Goal: Information Seeking & Learning: Compare options

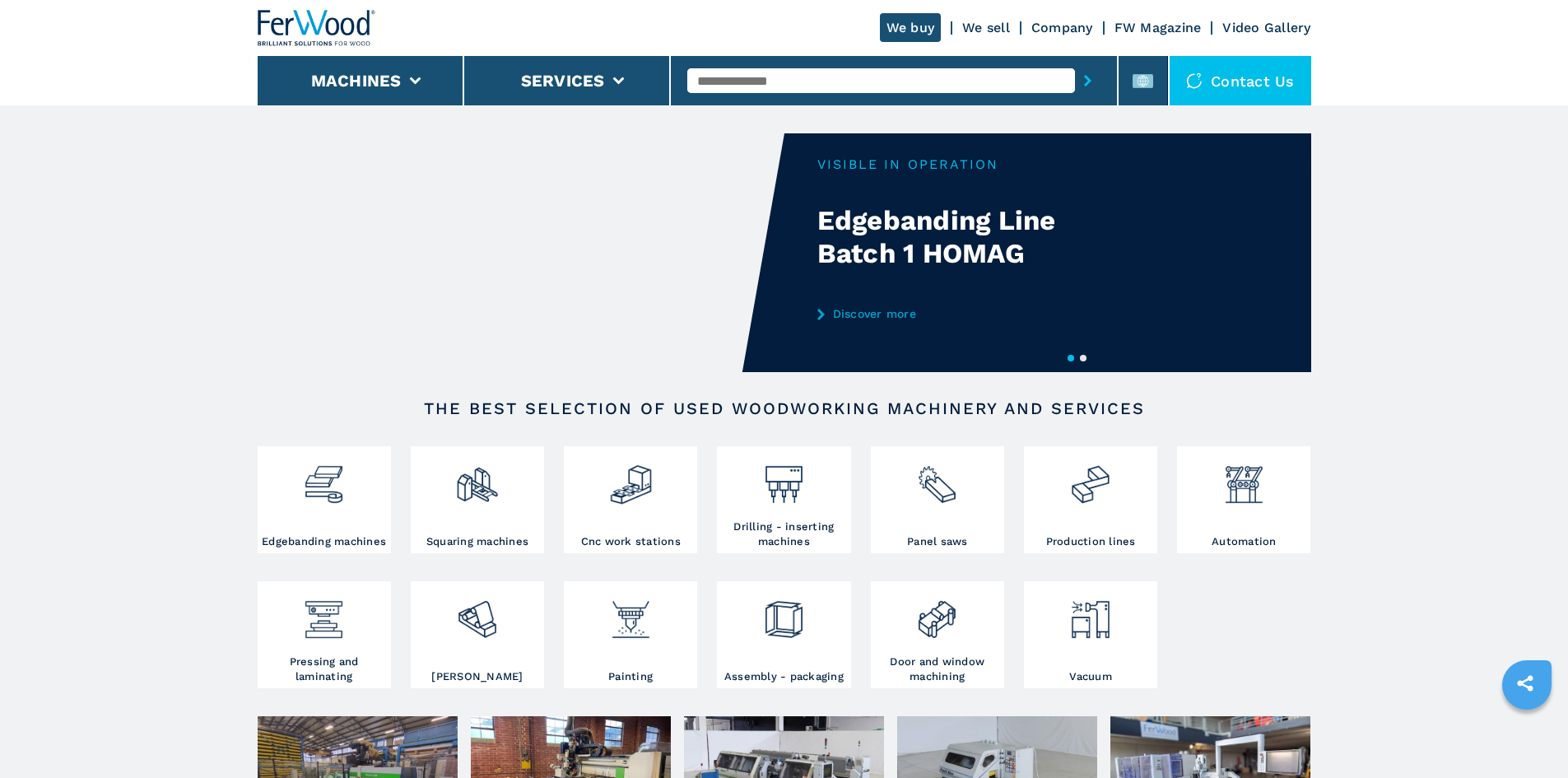
click at [752, 77] on input "text" at bounding box center [880, 80] width 388 height 24
paste input "******"
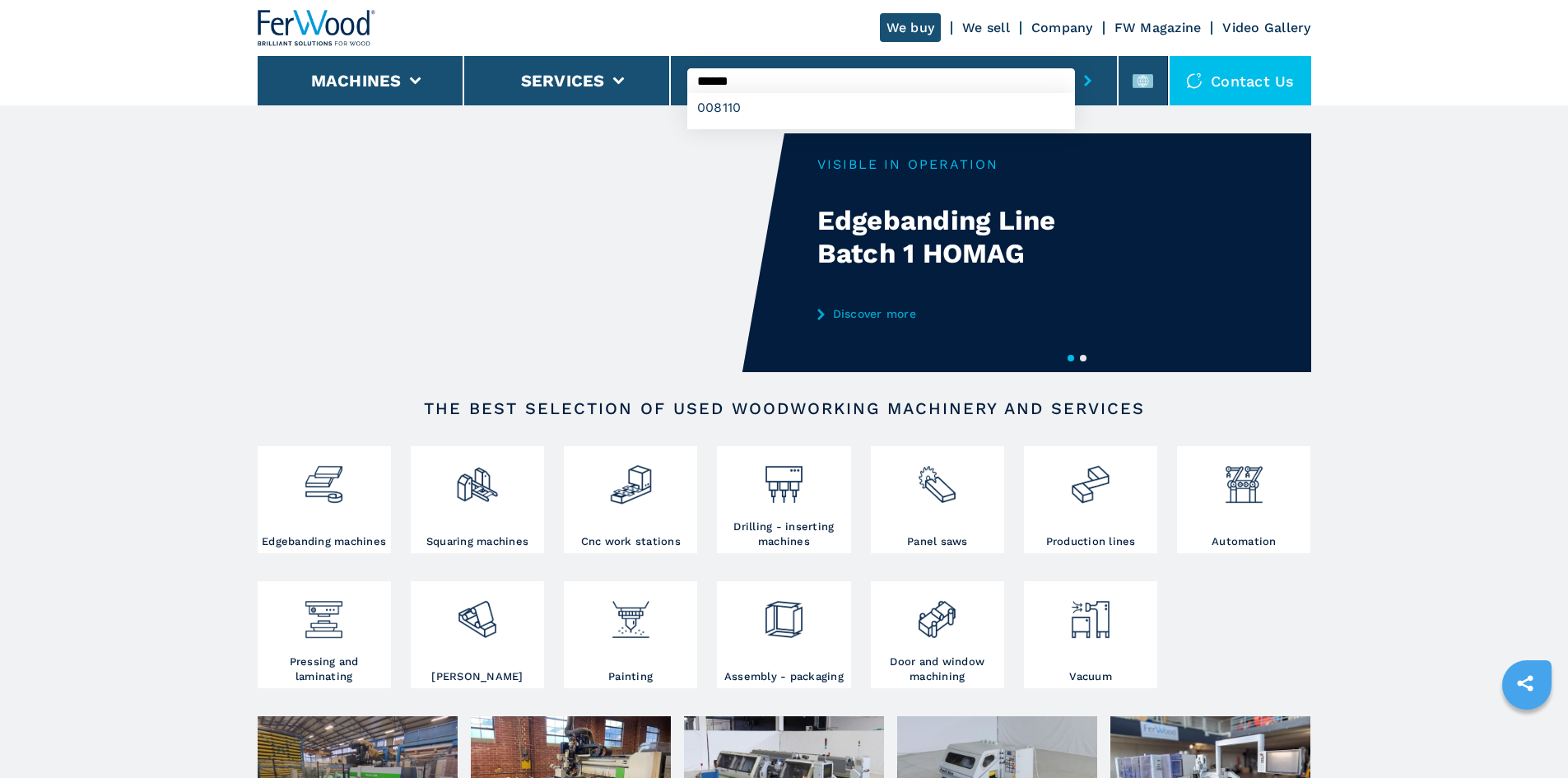
type input "******"
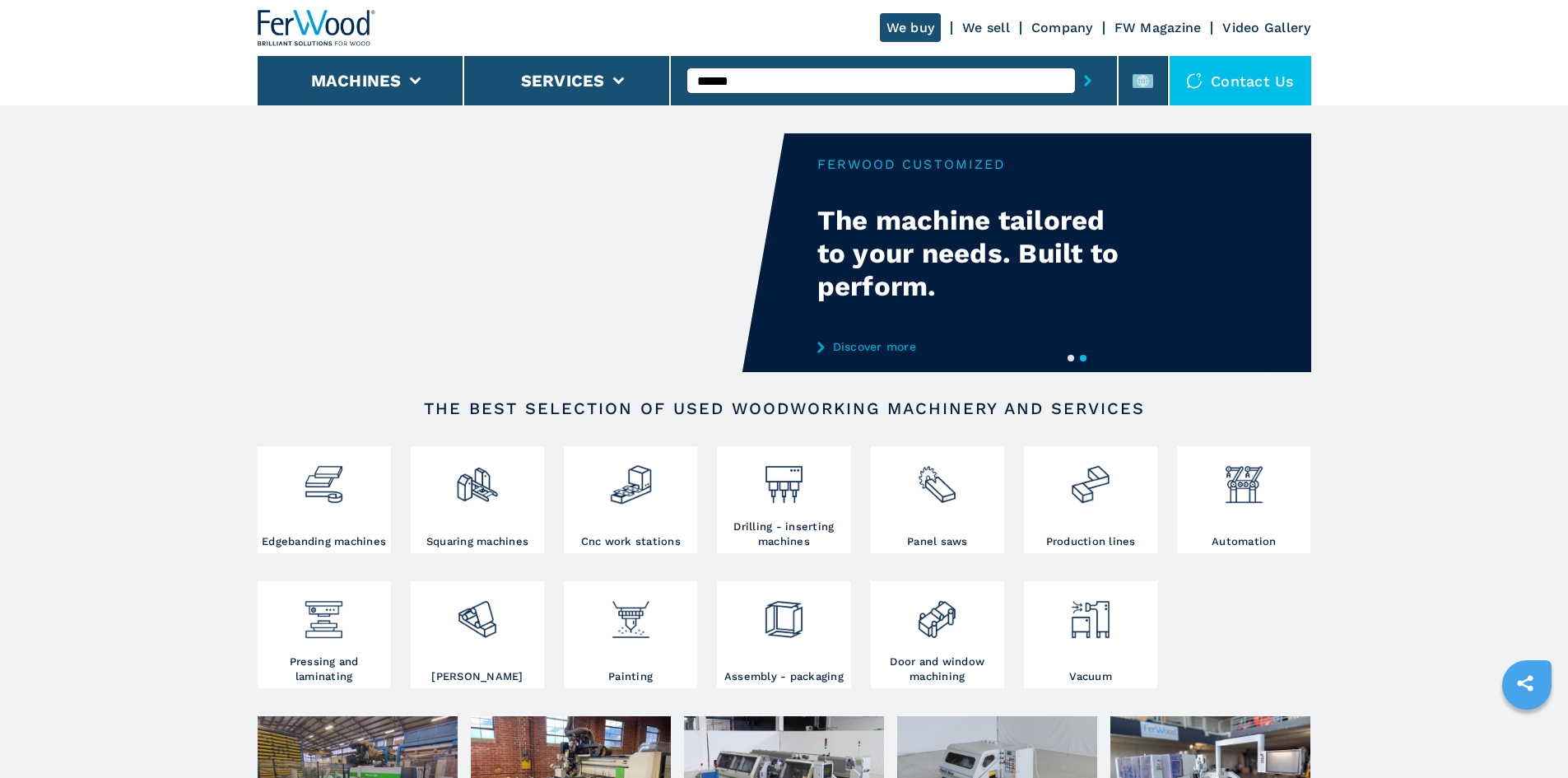
click at [1075, 82] on button "submit-button" at bounding box center [1088, 81] width 25 height 38
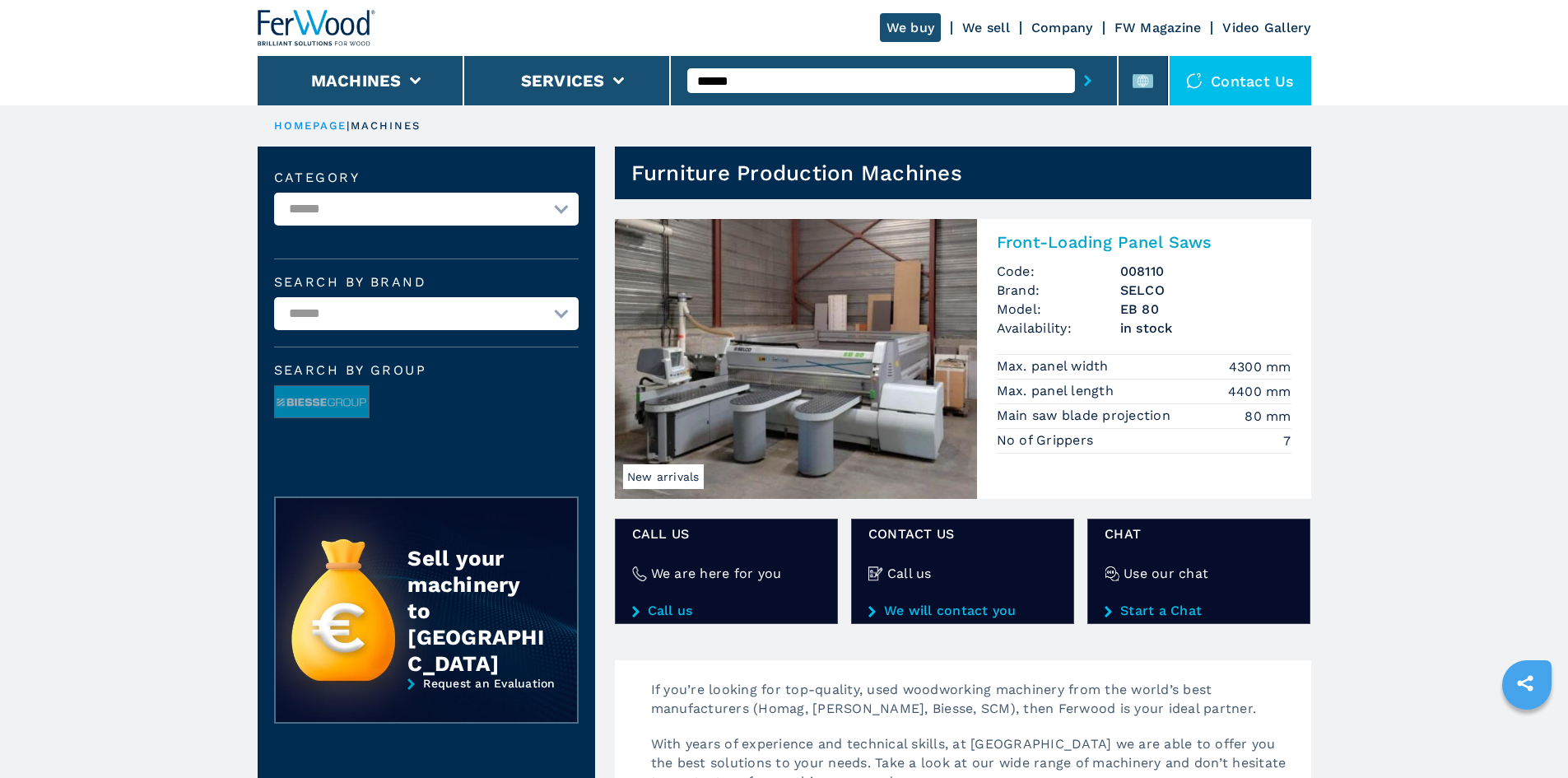
click at [1080, 244] on h2 "Front-Loading Panel Saws" at bounding box center [1145, 242] width 295 height 20
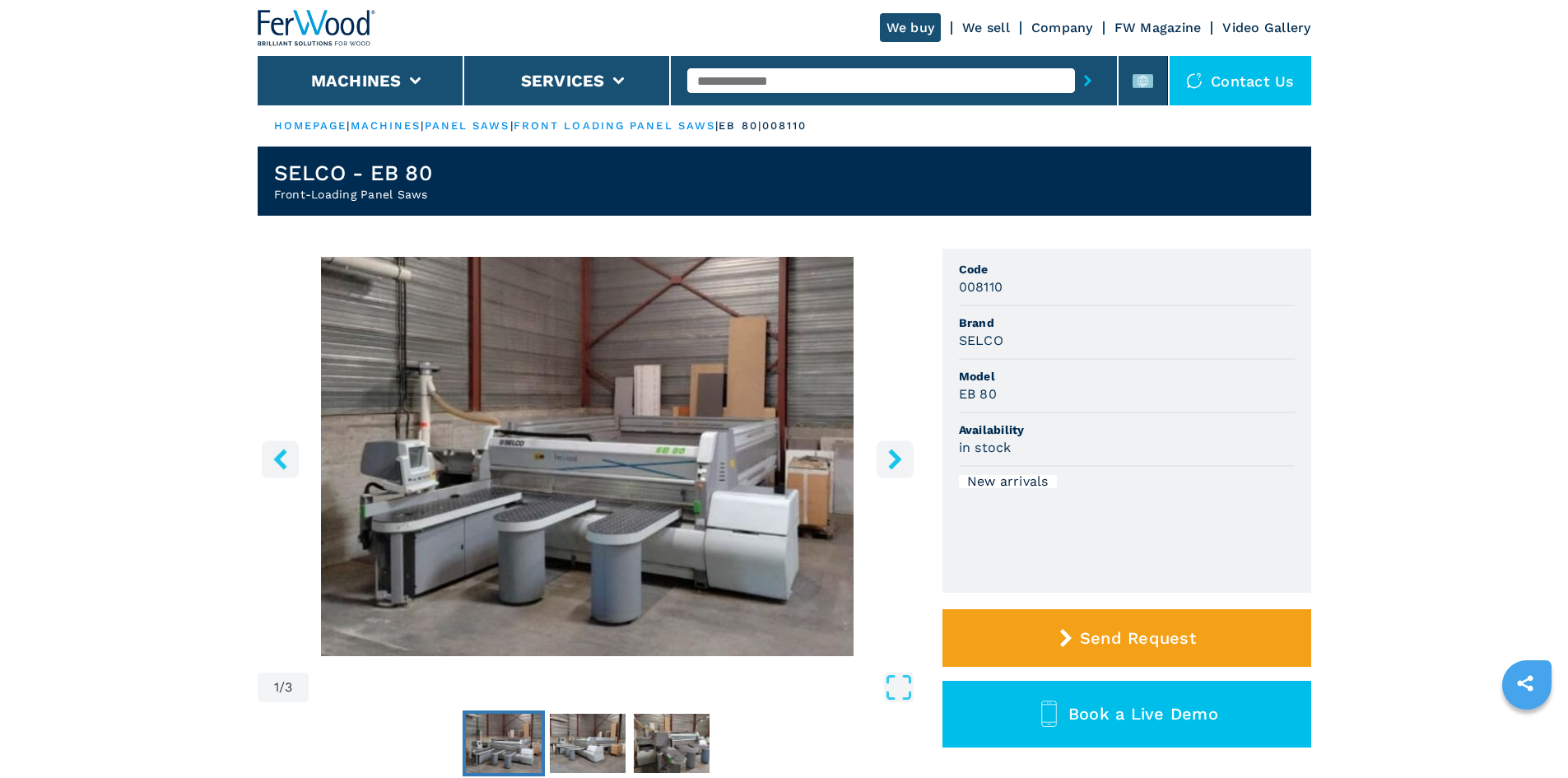
click at [972, 395] on h3 "EB 80" at bounding box center [978, 394] width 38 height 19
click at [967, 393] on h3 "EB 80" at bounding box center [978, 394] width 38 height 19
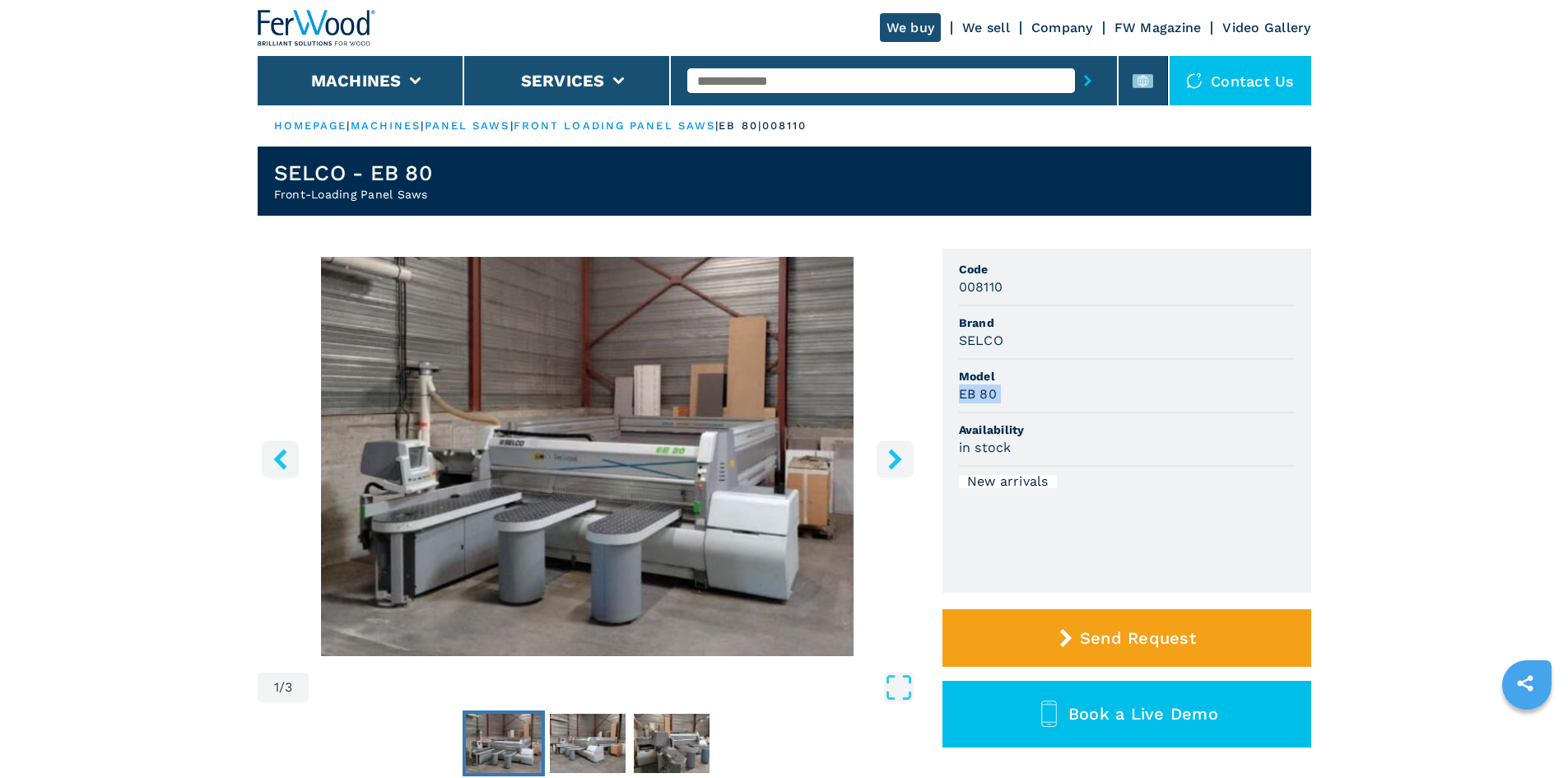
click at [967, 393] on h3 "EB 80" at bounding box center [978, 394] width 38 height 19
copy h3 "EB 80"
click at [1041, 380] on span "Model" at bounding box center [1127, 376] width 336 height 16
click at [971, 287] on h3 "008110" at bounding box center [981, 287] width 44 height 19
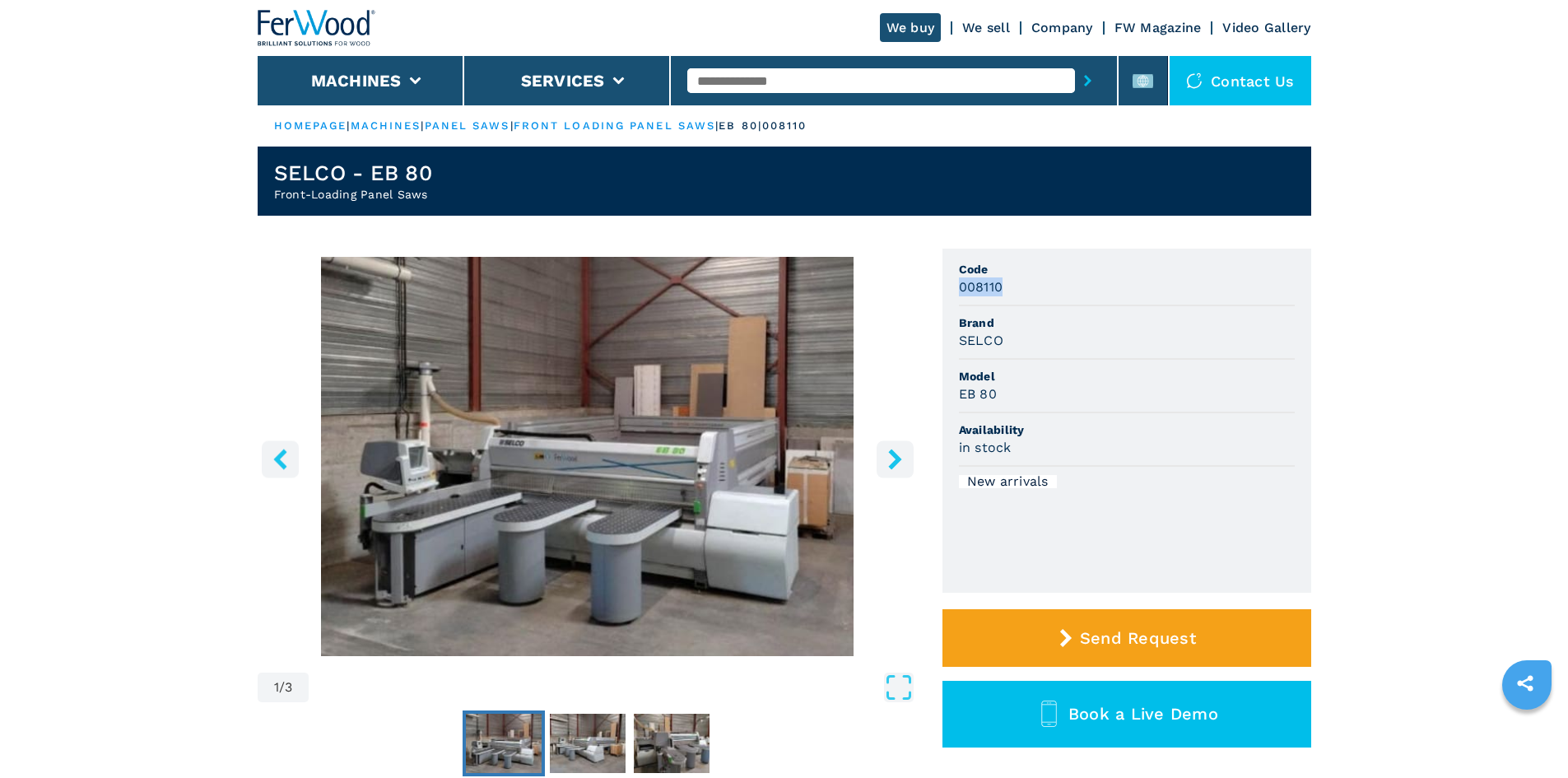
copy h3 "008110"
click at [1035, 279] on div "008110" at bounding box center [1127, 287] width 336 height 19
click at [796, 85] on input "text" at bounding box center [880, 80] width 388 height 24
paste input "******"
type input "******"
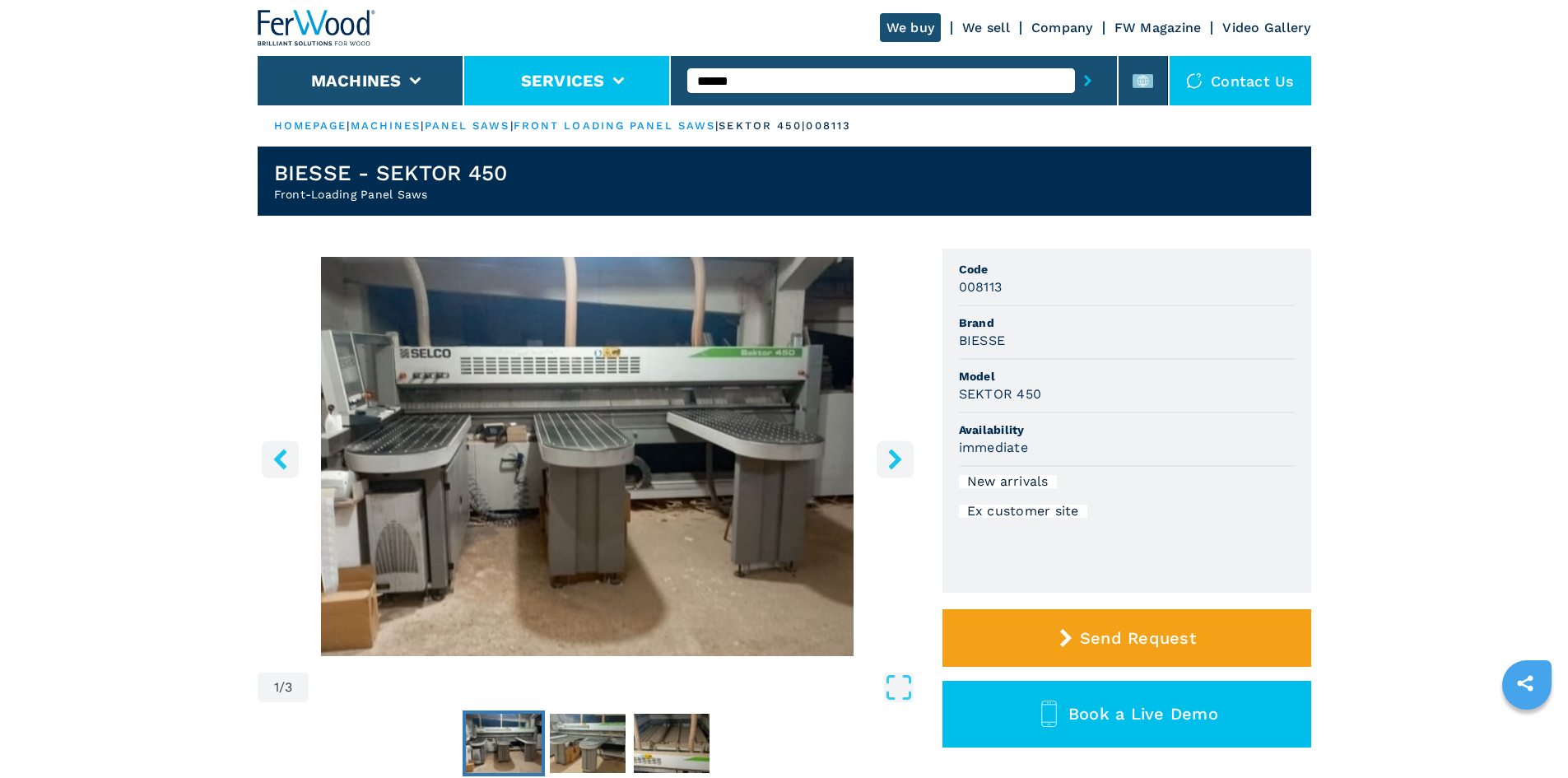
drag, startPoint x: 857, startPoint y: 73, endPoint x: 664, endPoint y: 61, distance: 193.4
click at [664, 61] on div "We buy We sell Company FW Magazine Video Gallery Machines Services ****** Conta…" at bounding box center [785, 52] width 1054 height 105
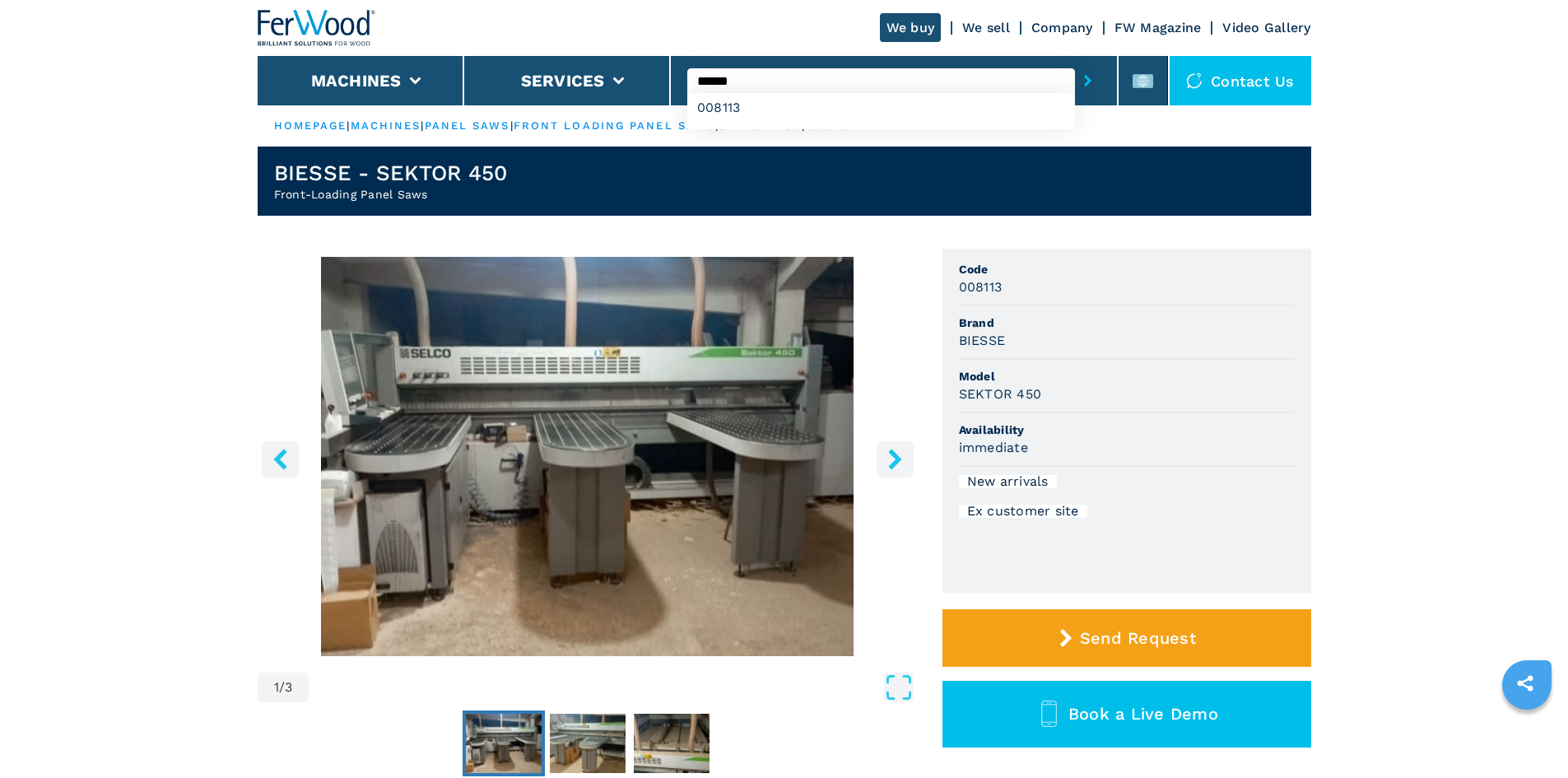
type input "******"
click at [1084, 83] on icon "submit-button" at bounding box center [1088, 80] width 7 height 12
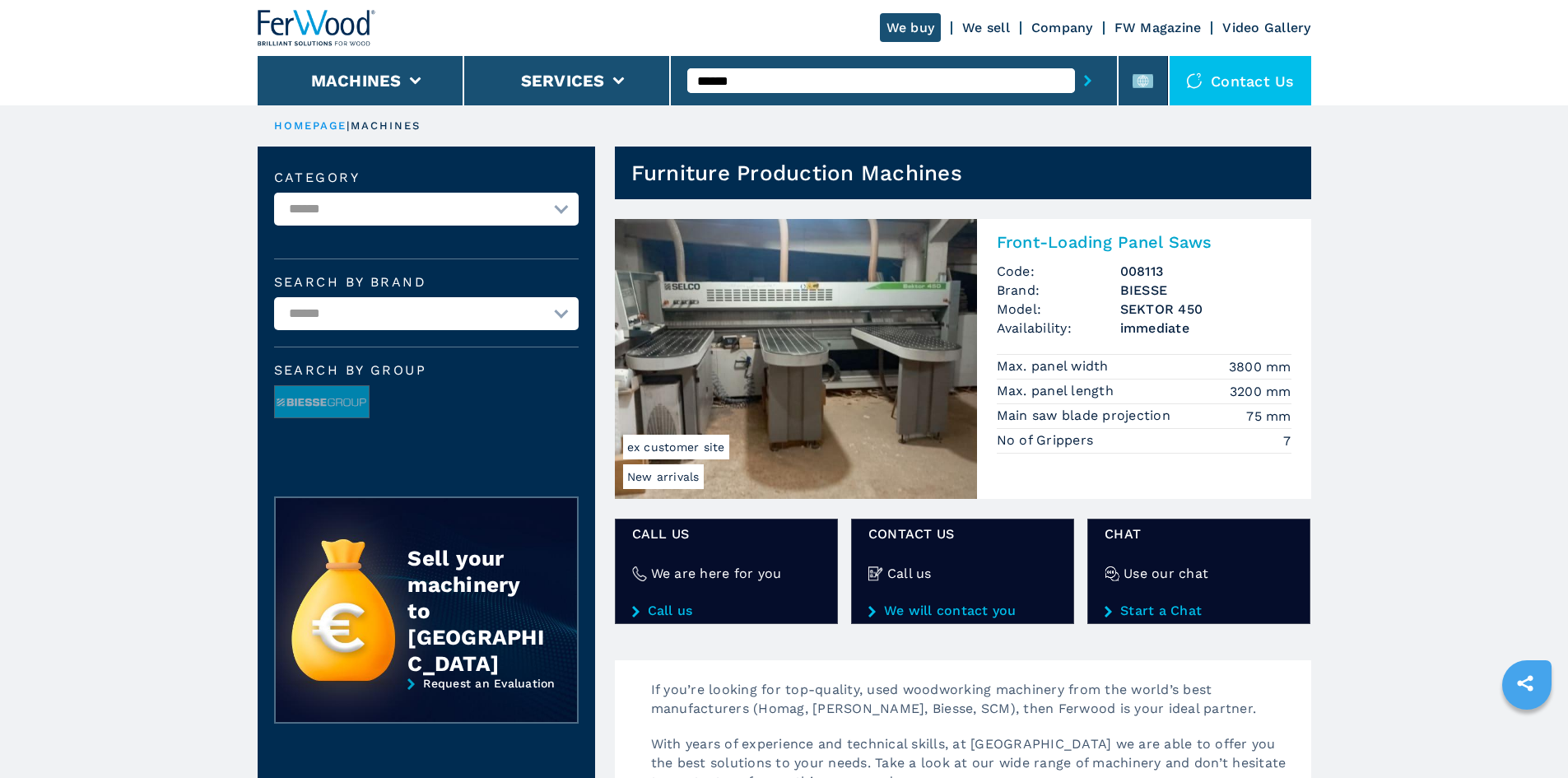
click at [1065, 240] on h2 "Front-Loading Panel Saws" at bounding box center [1145, 242] width 295 height 20
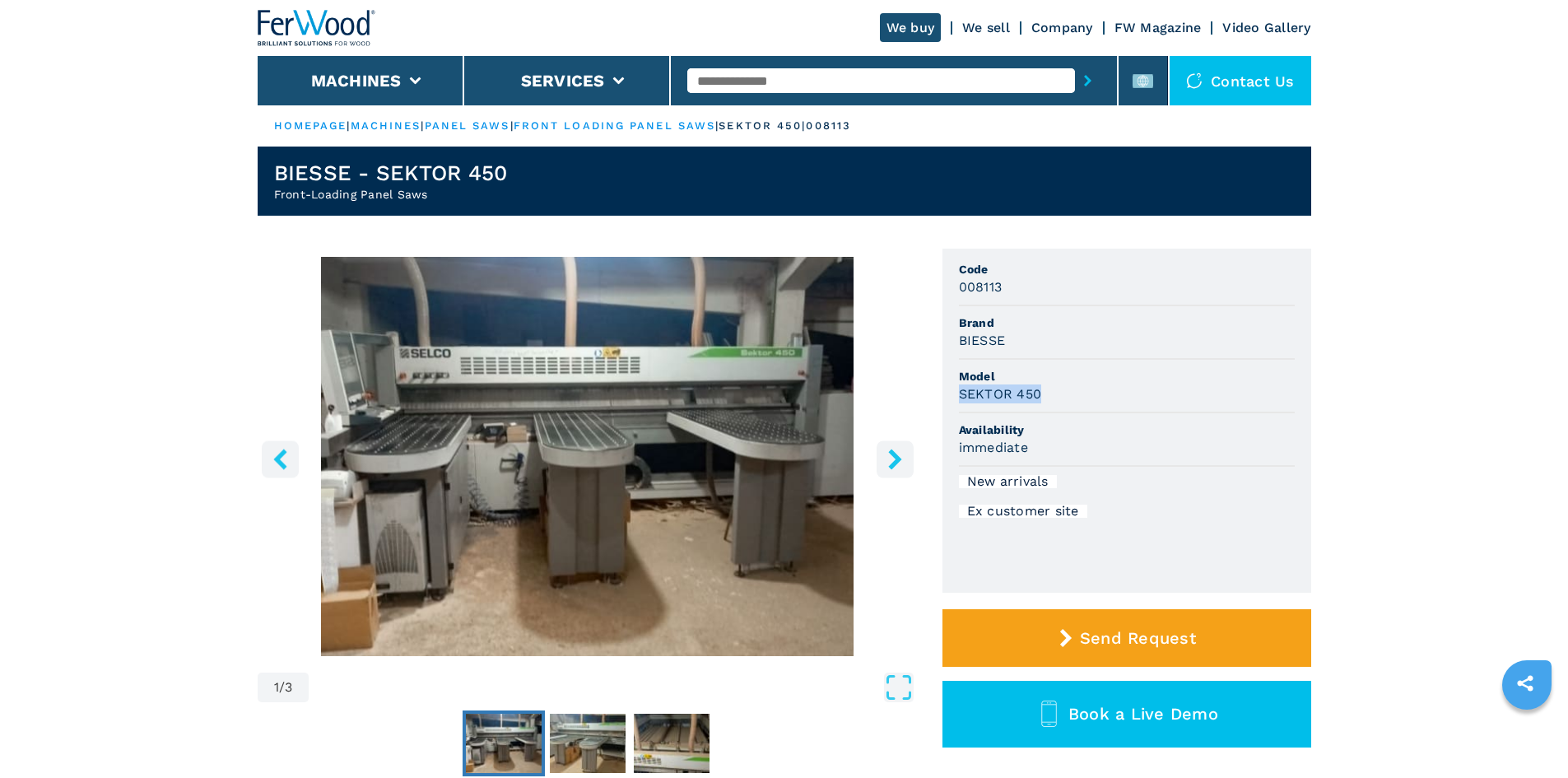
drag, startPoint x: 958, startPoint y: 394, endPoint x: 1038, endPoint y: 398, distance: 80.1
click at [1038, 398] on ul "Code 008113 Brand BIESSE Model SEKTOR 450 Availability immediate New arrivals E…" at bounding box center [1127, 420] width 369 height 344
copy h3 "SEKTOR 450"
drag, startPoint x: 1002, startPoint y: 286, endPoint x: 959, endPoint y: 286, distance: 43.0
click at [959, 286] on h3 "008113" at bounding box center [981, 287] width 44 height 19
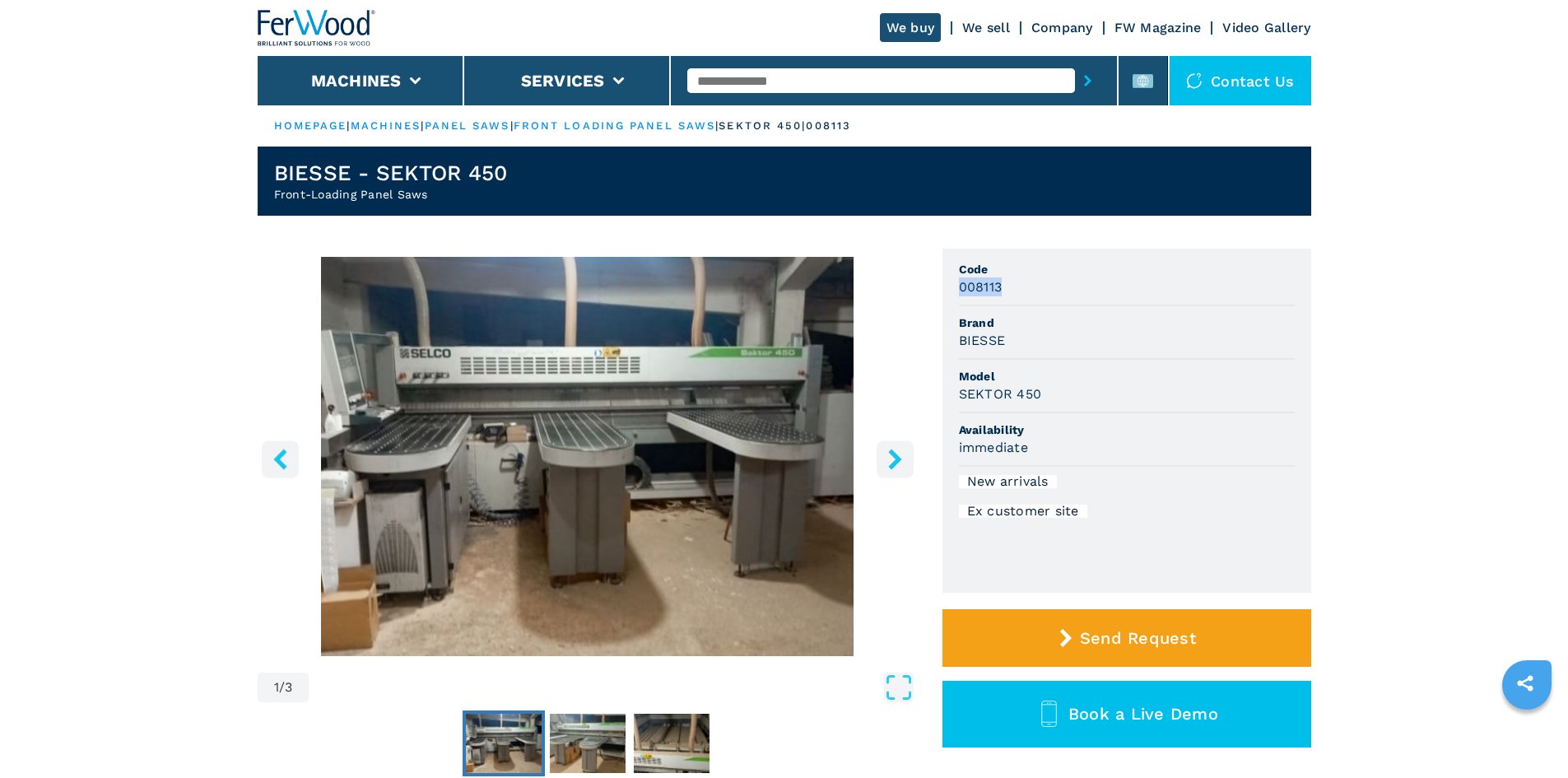
click at [1006, 288] on div "008113" at bounding box center [1127, 287] width 336 height 19
drag, startPoint x: 999, startPoint y: 283, endPoint x: 942, endPoint y: 283, distance: 57.0
click at [942, 283] on ul "Code 008113 Brand BIESSE Model SEKTOR 450 Availability immediate New arrivals E…" at bounding box center [1127, 420] width 369 height 344
copy h3 "008113"
click at [782, 81] on input "text" at bounding box center [880, 80] width 388 height 24
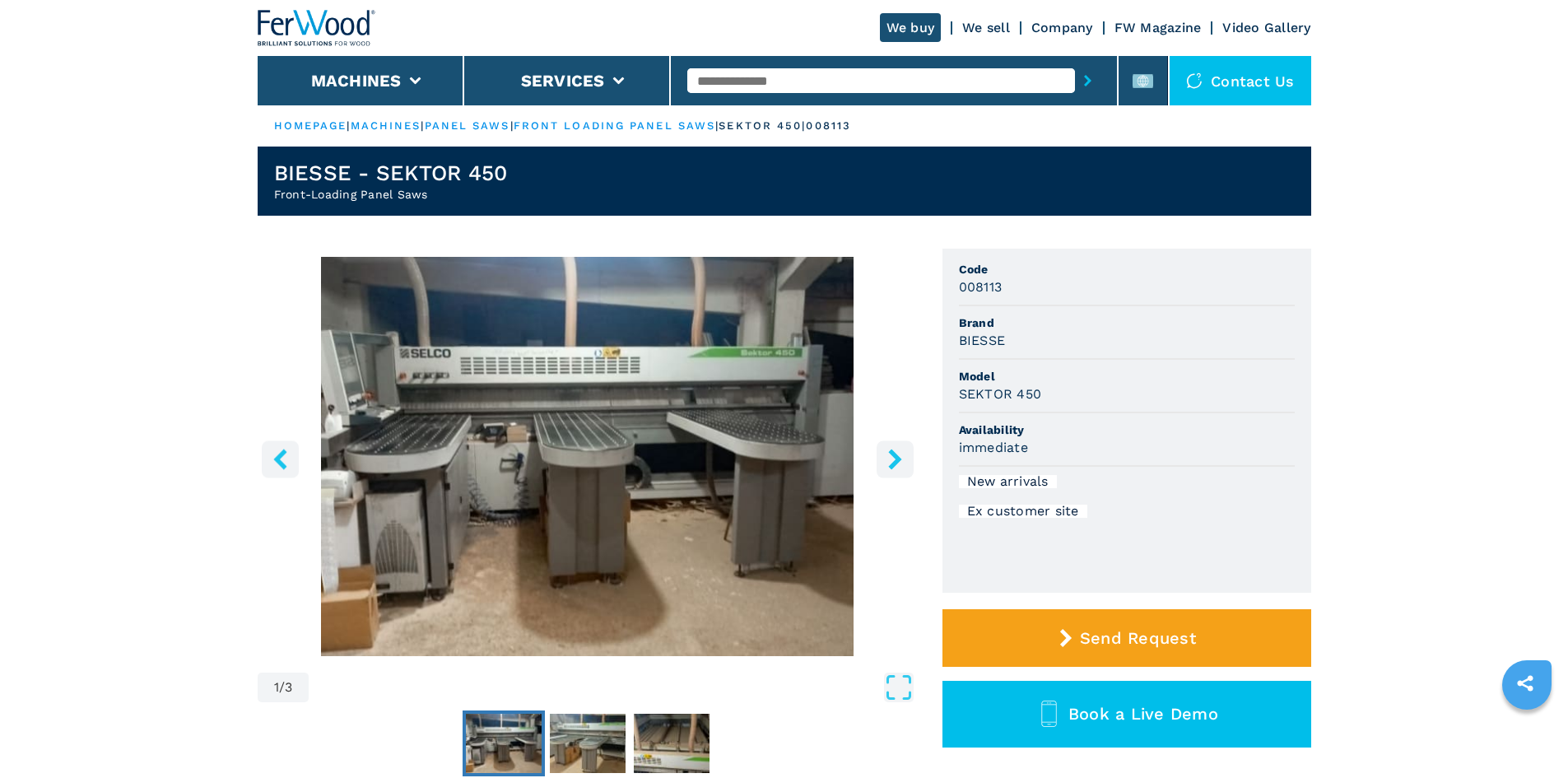
paste input "******"
type input "******"
click at [1084, 83] on icon "submit-button" at bounding box center [1088, 80] width 7 height 12
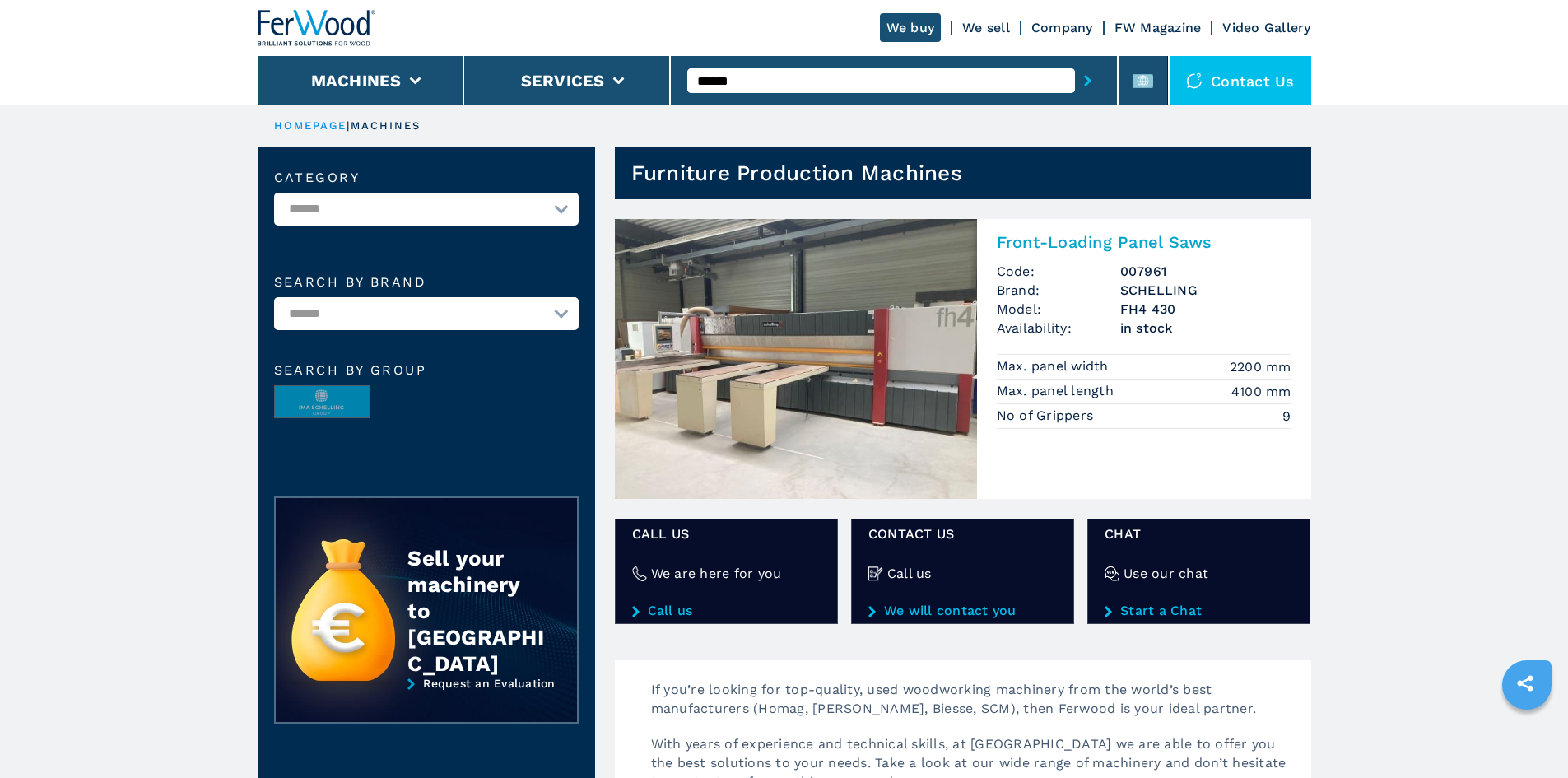
click at [1118, 242] on h2 "Front-Loading Panel Saws" at bounding box center [1145, 242] width 295 height 20
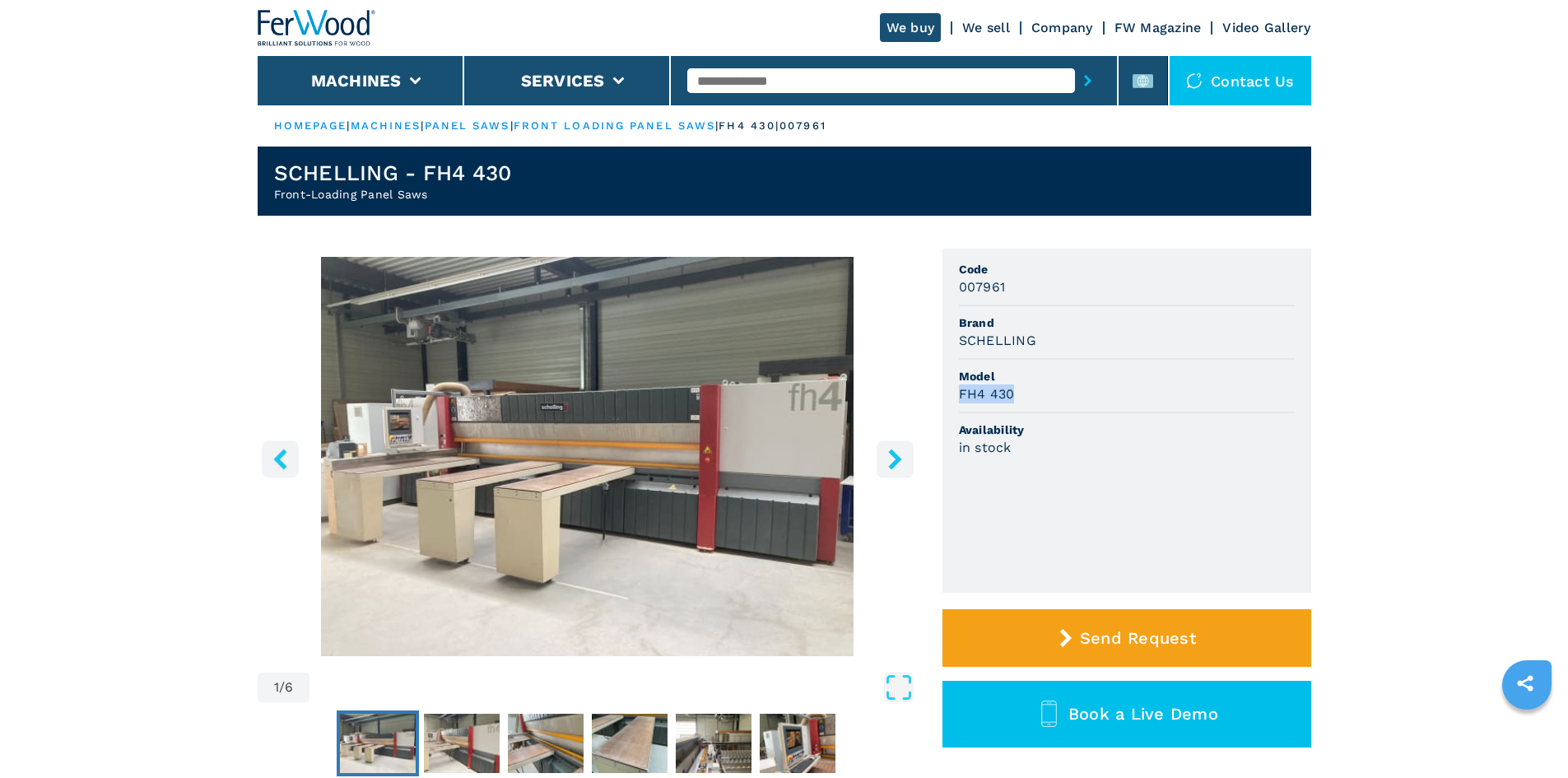
drag, startPoint x: 1015, startPoint y: 394, endPoint x: 958, endPoint y: 399, distance: 57.2
click at [959, 399] on div "FH4 430" at bounding box center [1127, 394] width 336 height 19
copy h3 "FH4 430"
drag, startPoint x: 1031, startPoint y: 435, endPoint x: 1035, endPoint y: 452, distance: 17.5
click at [1036, 453] on li "Availability in stock" at bounding box center [1127, 440] width 336 height 52
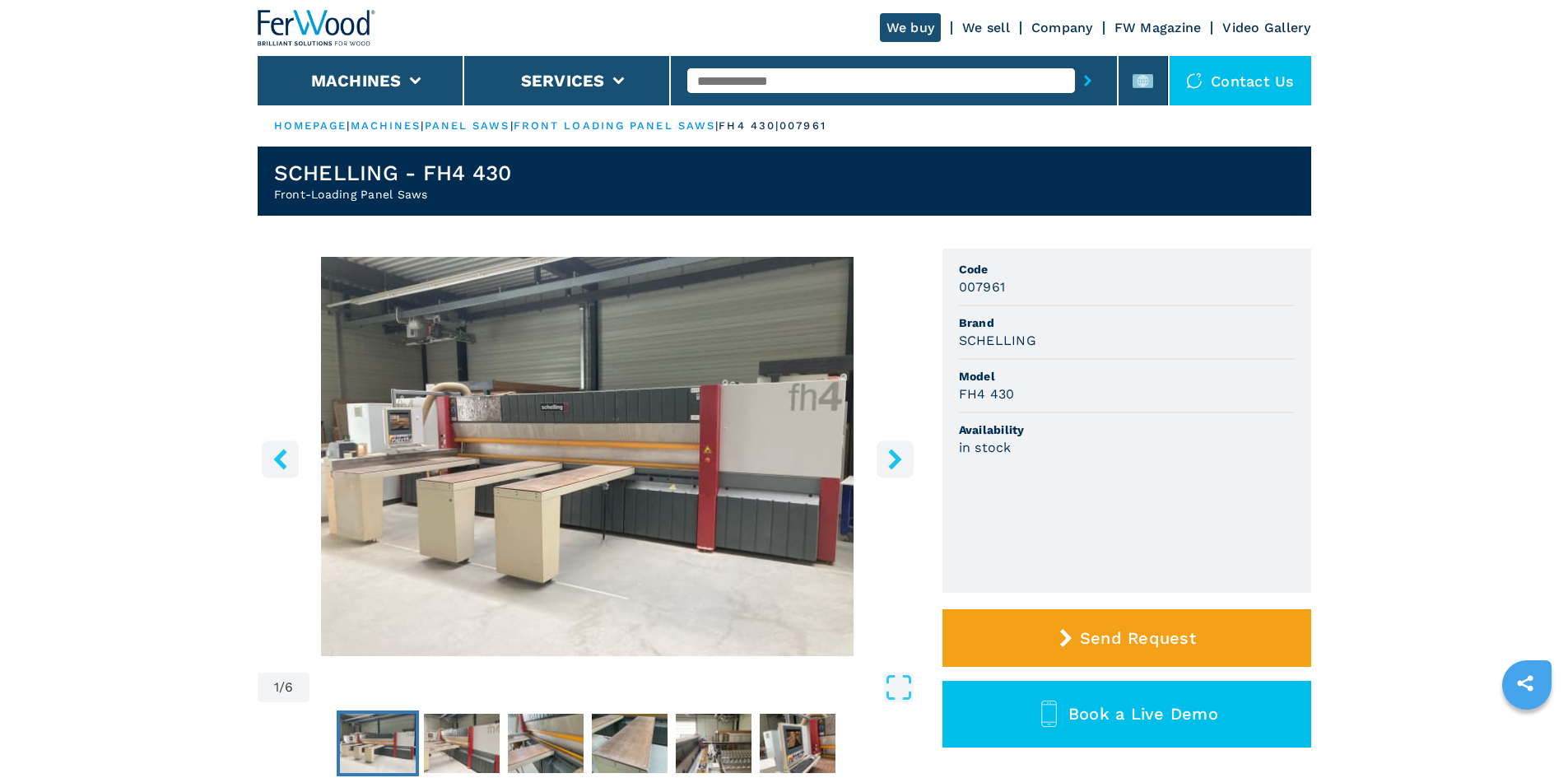
click at [1000, 281] on h3 "007961" at bounding box center [983, 287] width 47 height 19
click at [999, 291] on h3 "007961" at bounding box center [983, 287] width 47 height 19
copy h3 "007961"
click at [794, 81] on input "text" at bounding box center [880, 80] width 388 height 24
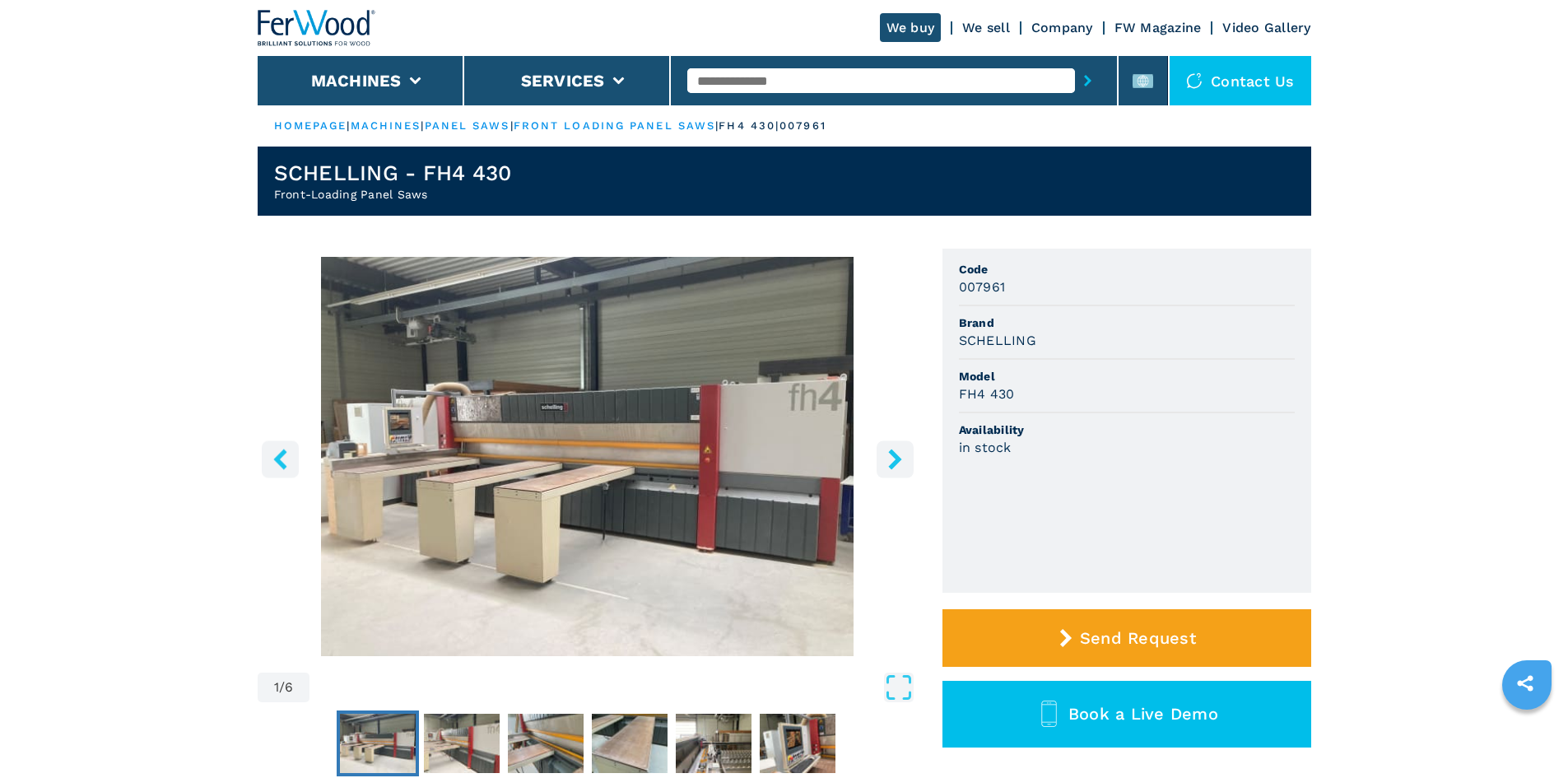
paste input "******"
type input "******"
click at [1075, 62] on button "submit-button" at bounding box center [1088, 81] width 25 height 38
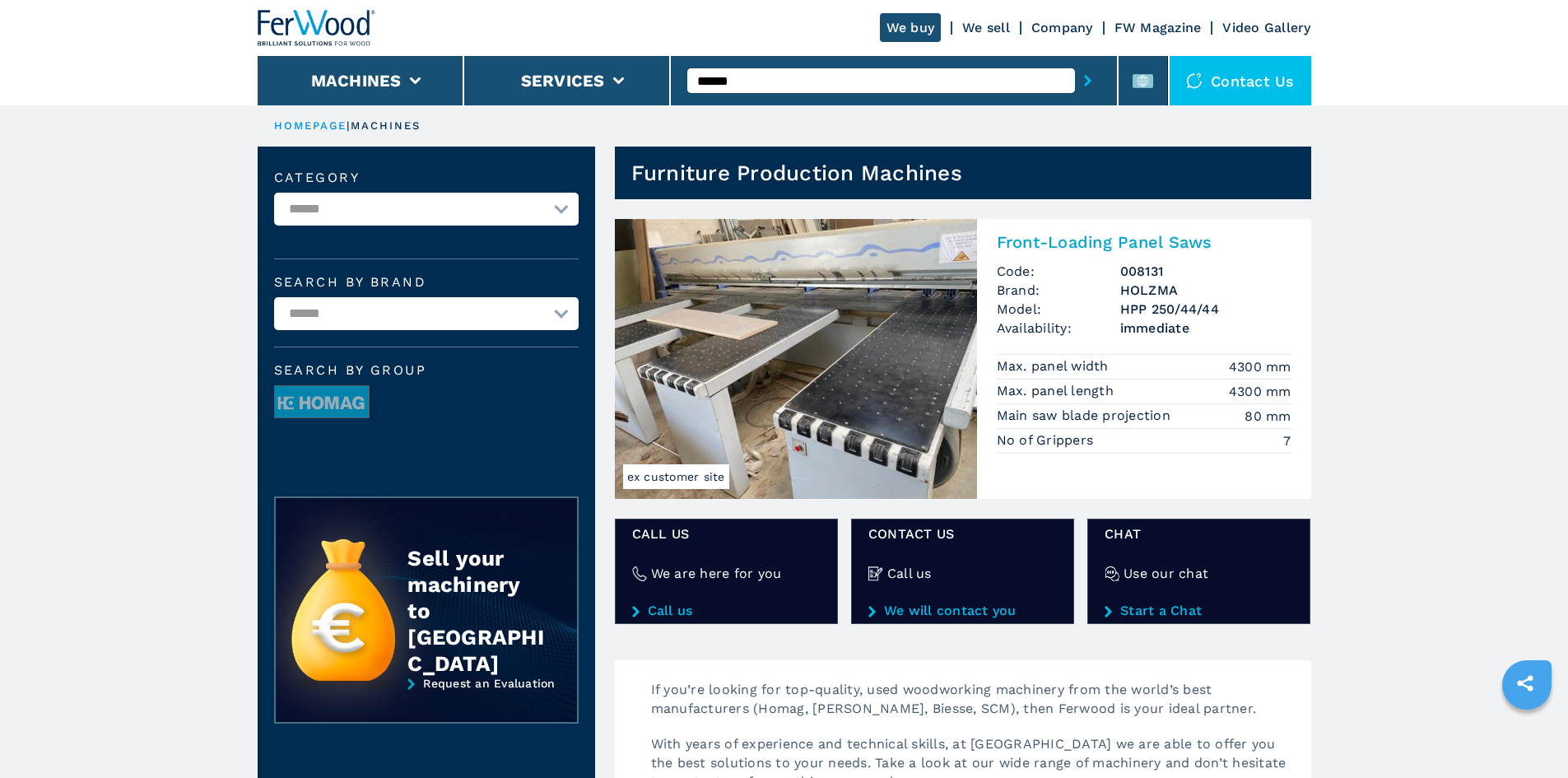
click at [1067, 241] on h2 "Front-Loading Panel Saws" at bounding box center [1145, 242] width 295 height 20
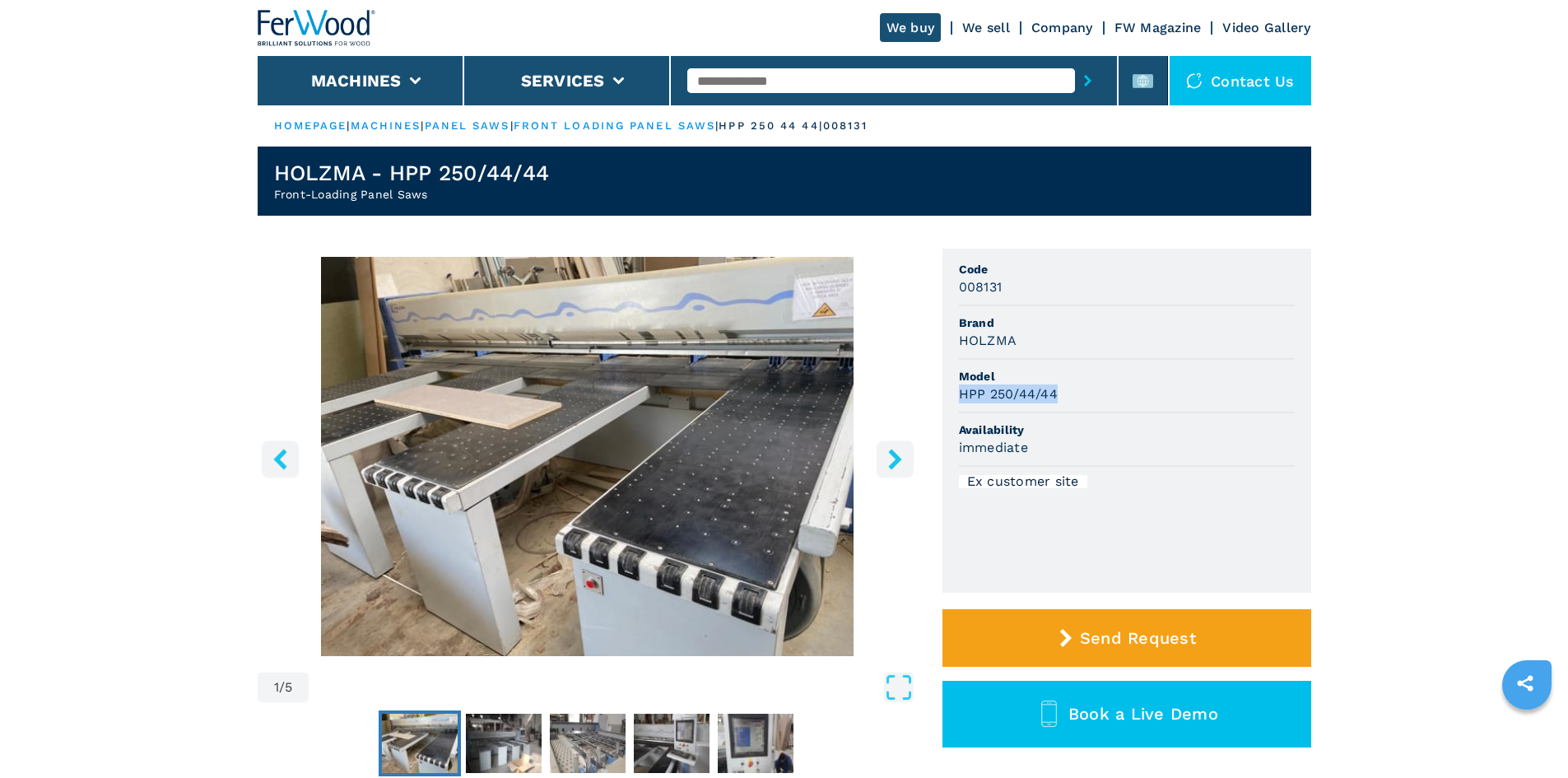
drag, startPoint x: 960, startPoint y: 394, endPoint x: 1056, endPoint y: 403, distance: 96.4
click at [1056, 403] on h3 "HPP 250/44/44" at bounding box center [1009, 394] width 99 height 19
copy h3 "HPP 250/44/44"
click at [1077, 366] on li "Model HPP 250/44/44" at bounding box center [1127, 387] width 336 height 54
click at [988, 287] on h3 "008131" at bounding box center [981, 287] width 44 height 19
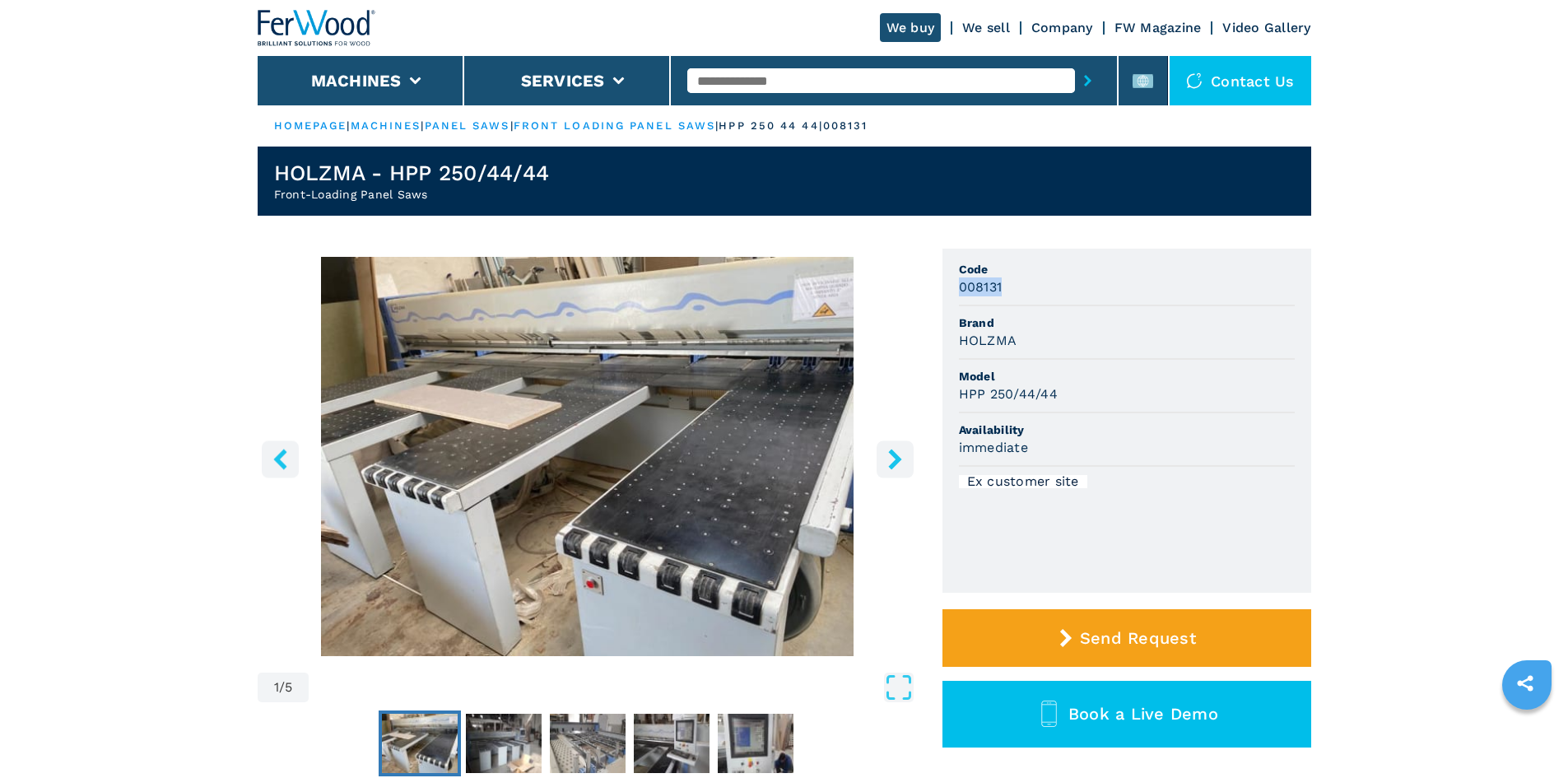
click at [988, 287] on h3 "008131" at bounding box center [981, 287] width 44 height 19
copy h3 "008131"
click at [825, 85] on input "text" at bounding box center [880, 80] width 388 height 24
paste input "******"
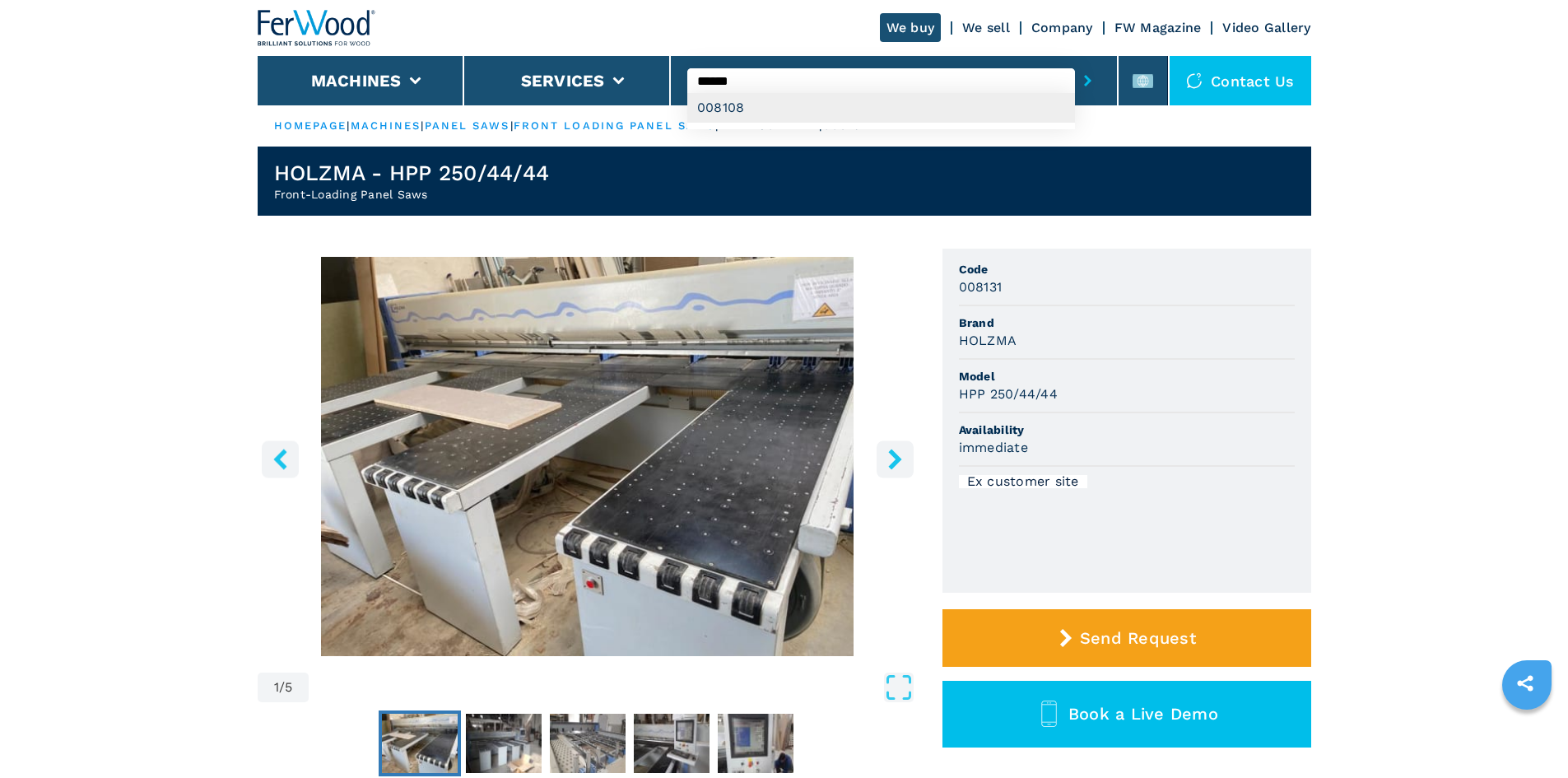
type input "******"
click at [1075, 62] on button "submit-button" at bounding box center [1088, 81] width 25 height 38
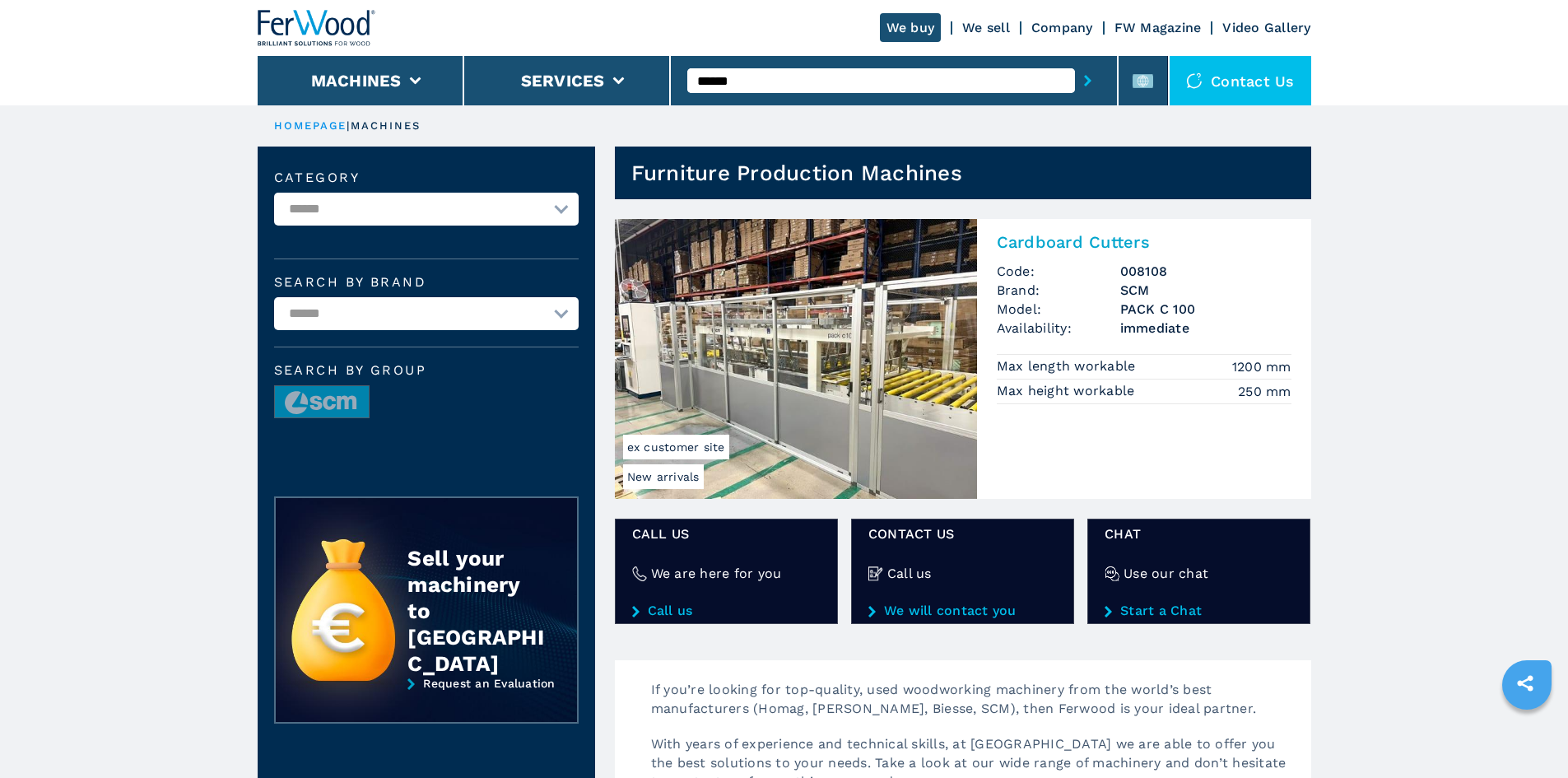
click at [1047, 241] on h2 "Cardboard Cutters" at bounding box center [1145, 242] width 295 height 20
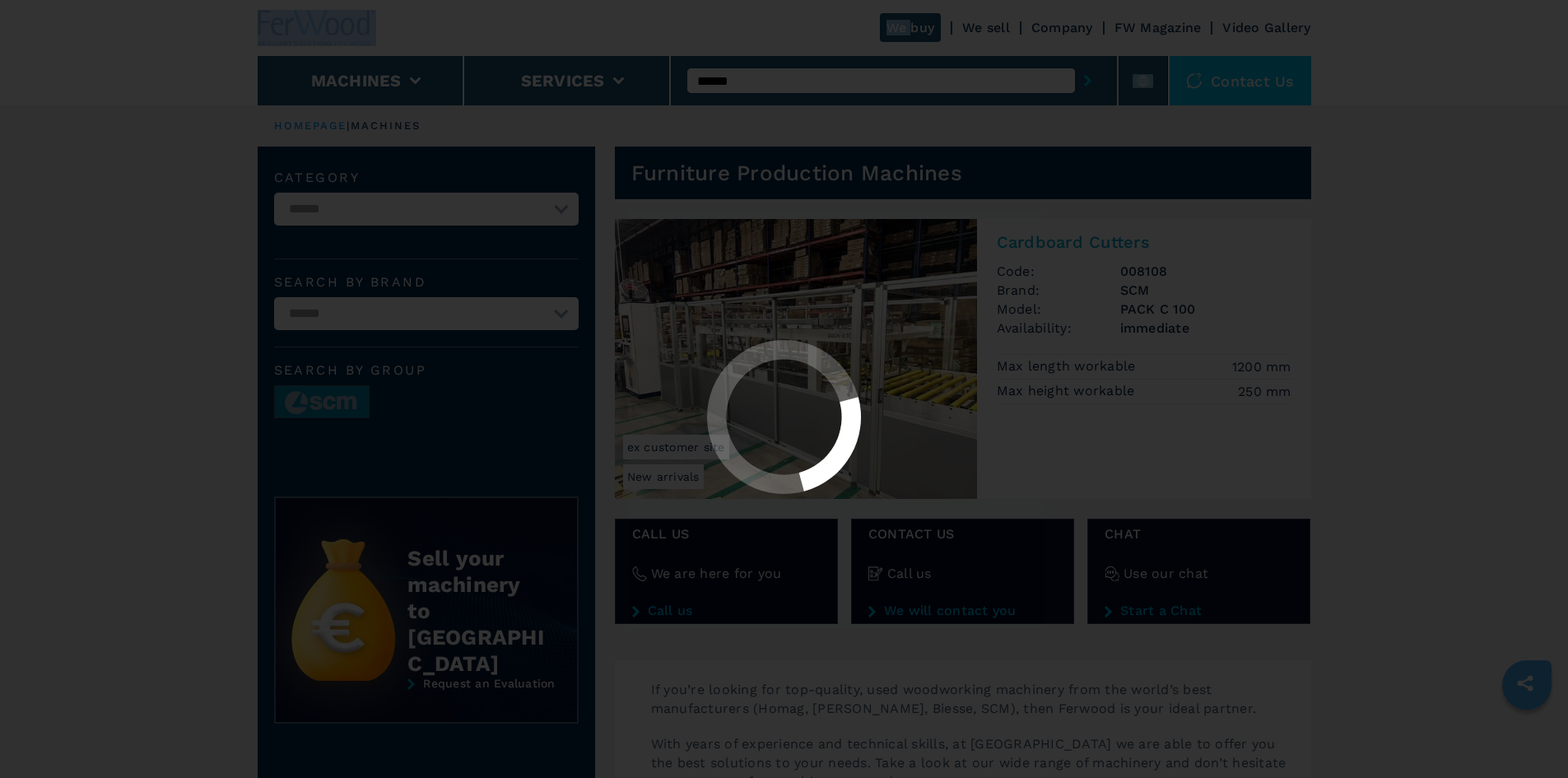
click at [1047, 241] on div at bounding box center [784, 389] width 1568 height 778
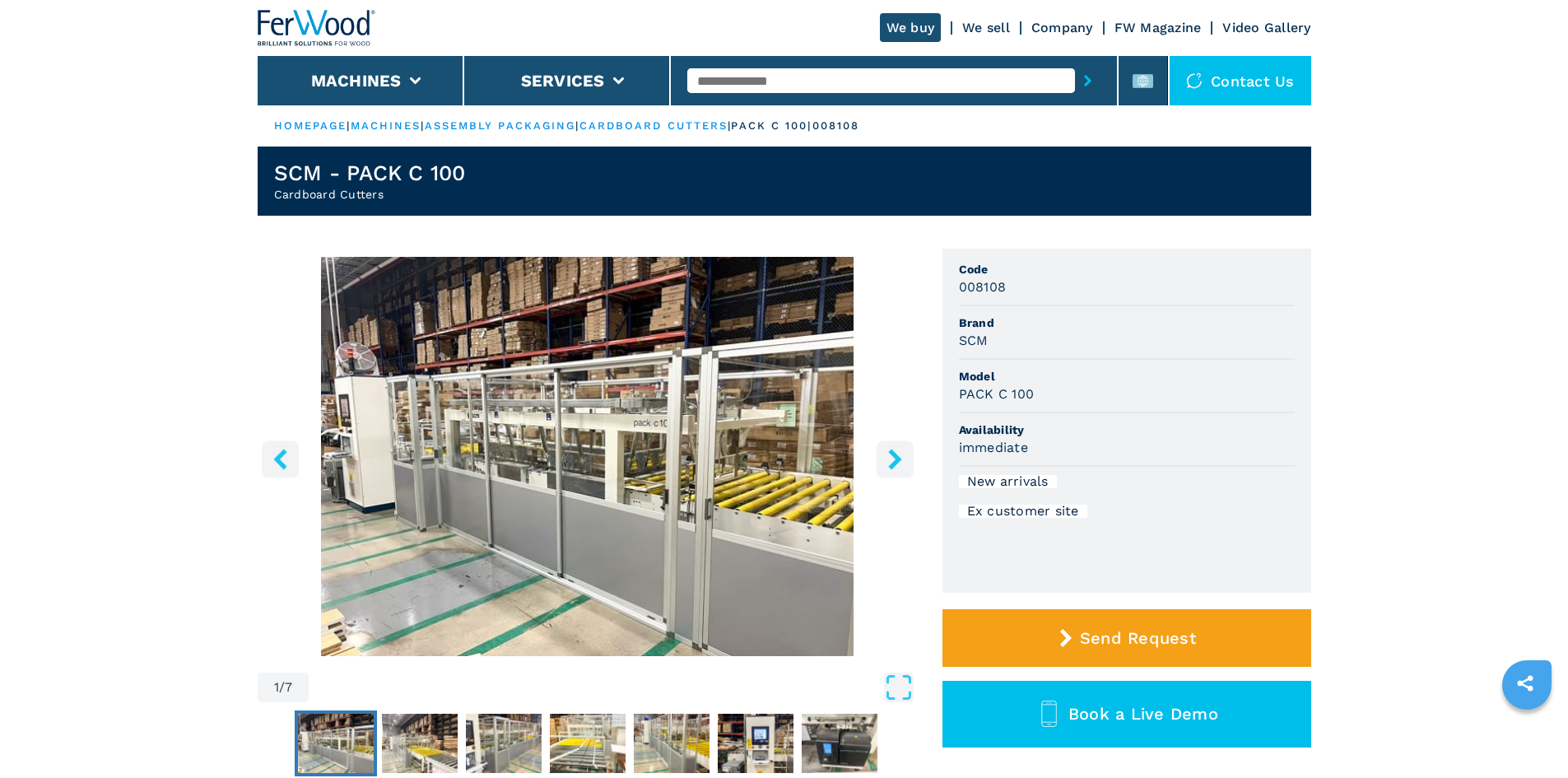
click at [960, 394] on h3 "PACK C 100" at bounding box center [997, 394] width 76 height 19
click at [1033, 394] on h3 "PACK C 100" at bounding box center [997, 394] width 76 height 19
drag, startPoint x: 1031, startPoint y: 392, endPoint x: 944, endPoint y: 394, distance: 87.0
click at [944, 394] on ul "Code 008108 Brand SCM Model PACK C 100 Availability immediate New arrivals Ex c…" at bounding box center [1127, 420] width 369 height 344
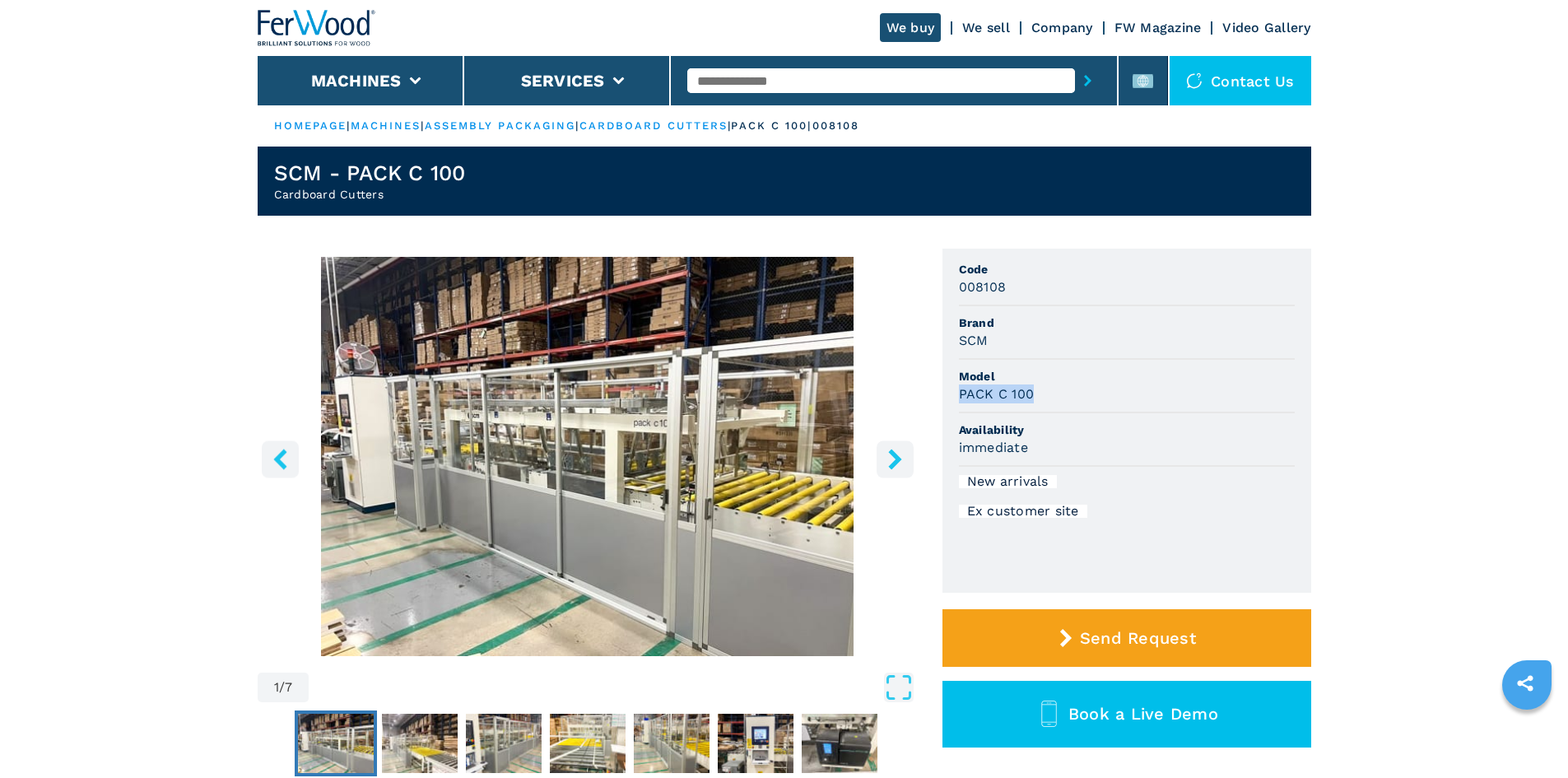
copy h3 "PACK C 100"
drag, startPoint x: 1093, startPoint y: 403, endPoint x: 1047, endPoint y: 377, distance: 52.8
click at [1093, 403] on div "PACK C 100" at bounding box center [1127, 394] width 336 height 19
drag, startPoint x: 1005, startPoint y: 288, endPoint x: 949, endPoint y: 288, distance: 56.0
click at [949, 288] on ul "Code 008108 Brand SCM Model PACK C 100 Availability immediate New arrivals Ex c…" at bounding box center [1127, 420] width 369 height 344
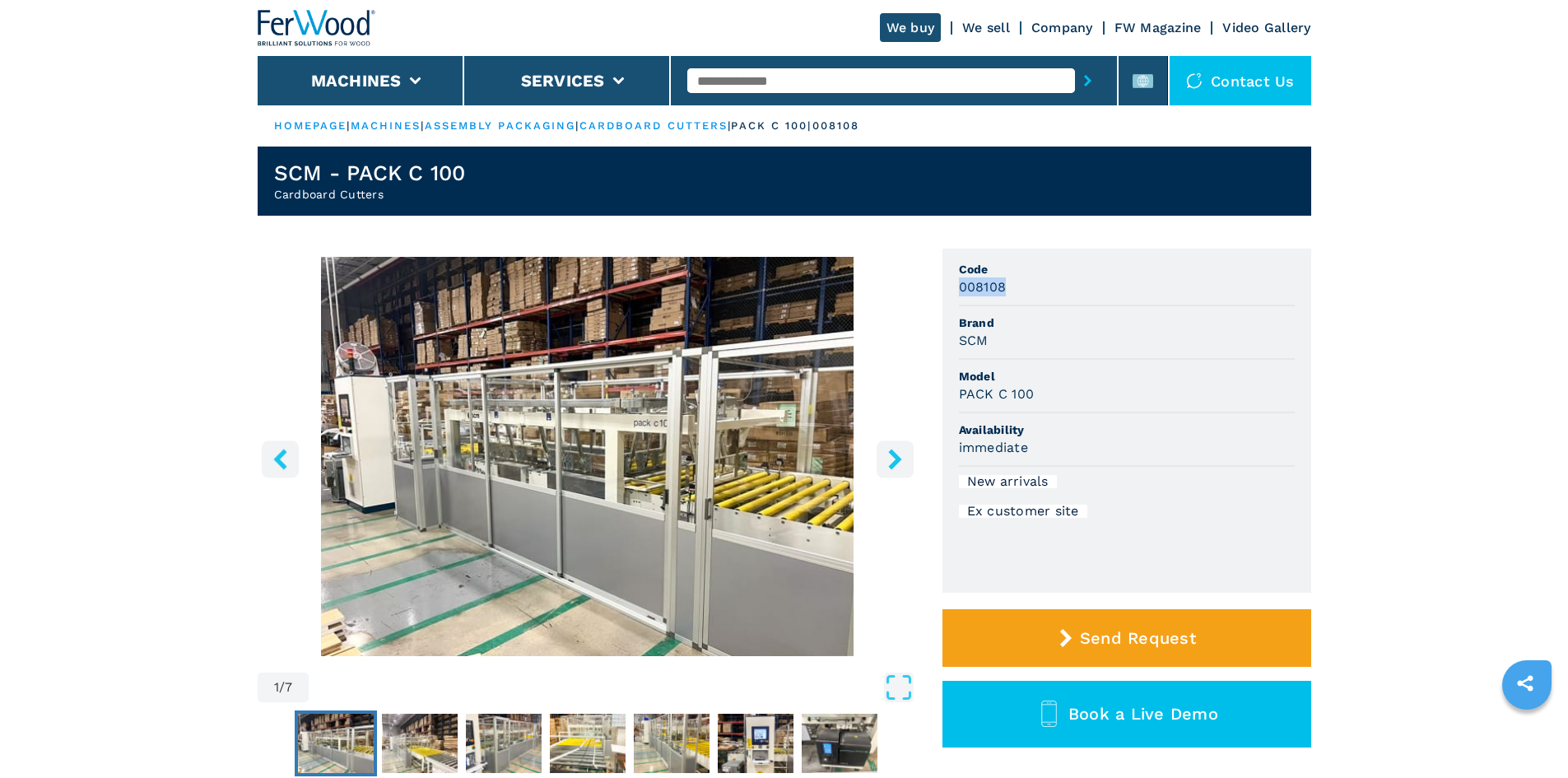
copy h3 "008108"
click at [747, 79] on input "text" at bounding box center [880, 80] width 388 height 24
paste input "******"
type input "******"
click at [1075, 78] on button "submit-button" at bounding box center [1088, 81] width 25 height 38
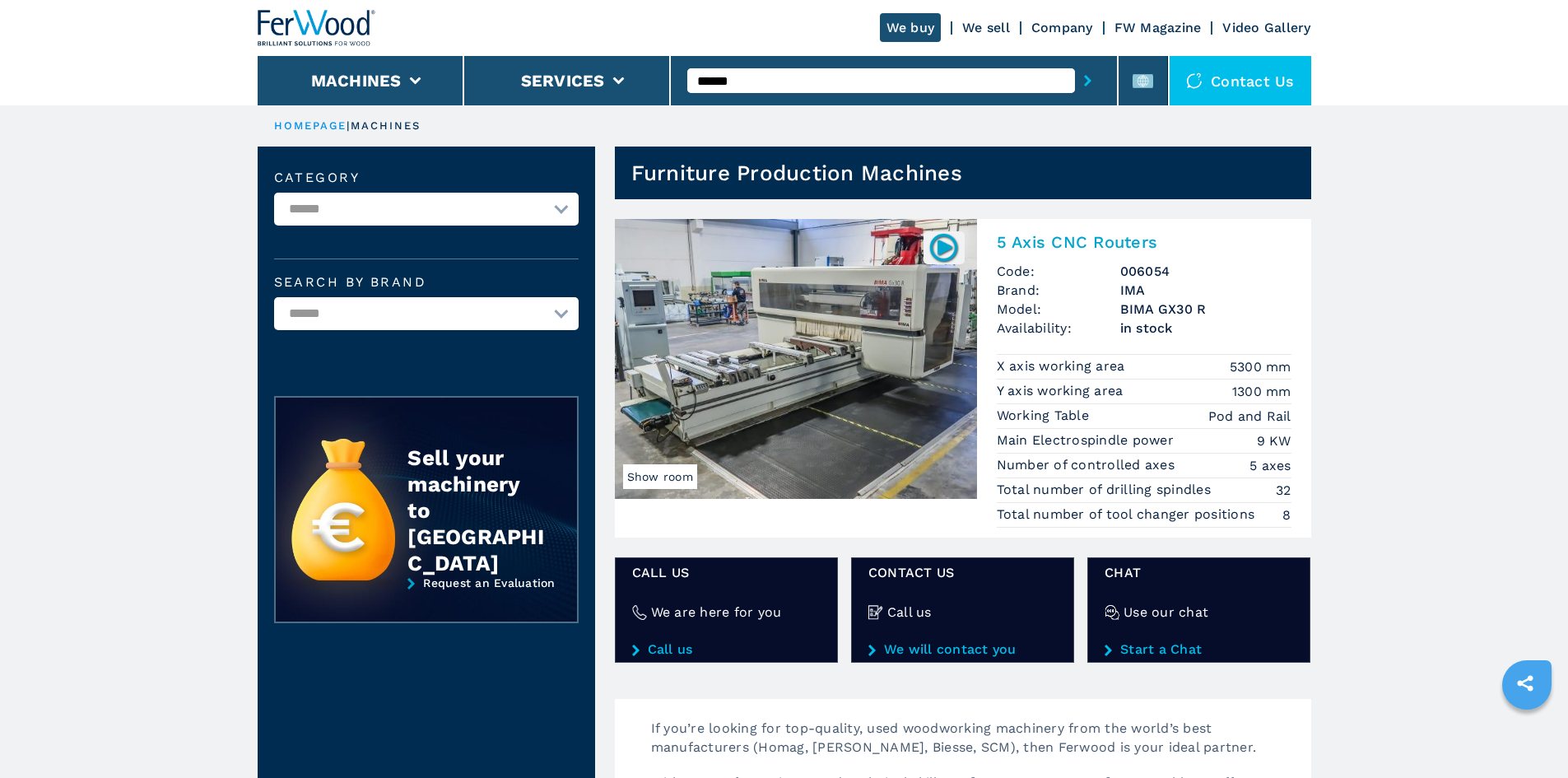
click at [1061, 235] on h2 "5 Axis CNC Routers" at bounding box center [1145, 242] width 295 height 20
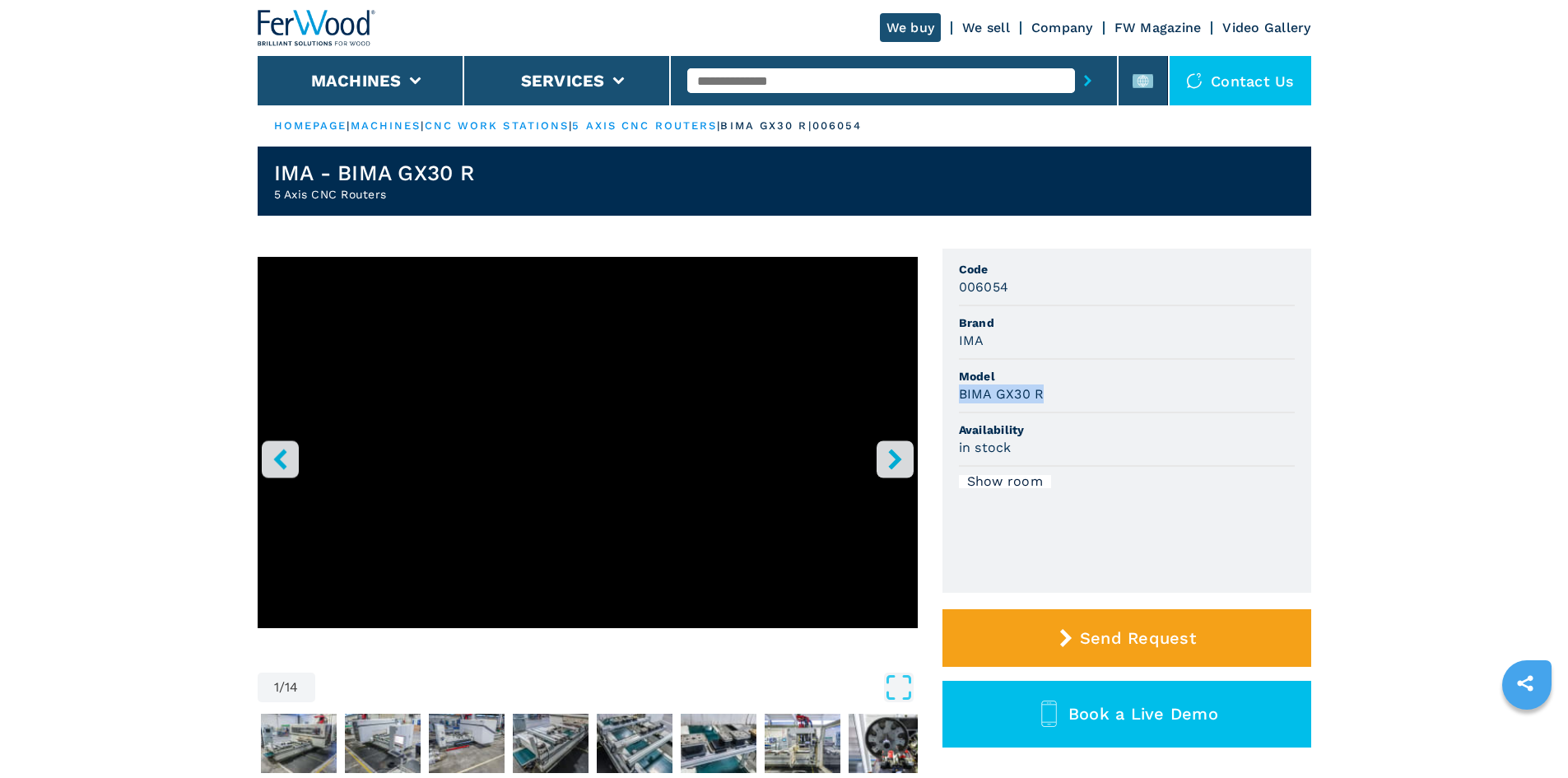
drag, startPoint x: 958, startPoint y: 395, endPoint x: 1044, endPoint y: 402, distance: 86.3
click at [1044, 402] on h3 "BIMA GX30 R" at bounding box center [1002, 394] width 85 height 19
copy h3 "BIMA GX30 R"
click at [1011, 288] on div "006054" at bounding box center [1127, 287] width 336 height 19
drag, startPoint x: 1009, startPoint y: 289, endPoint x: 976, endPoint y: 289, distance: 33.0
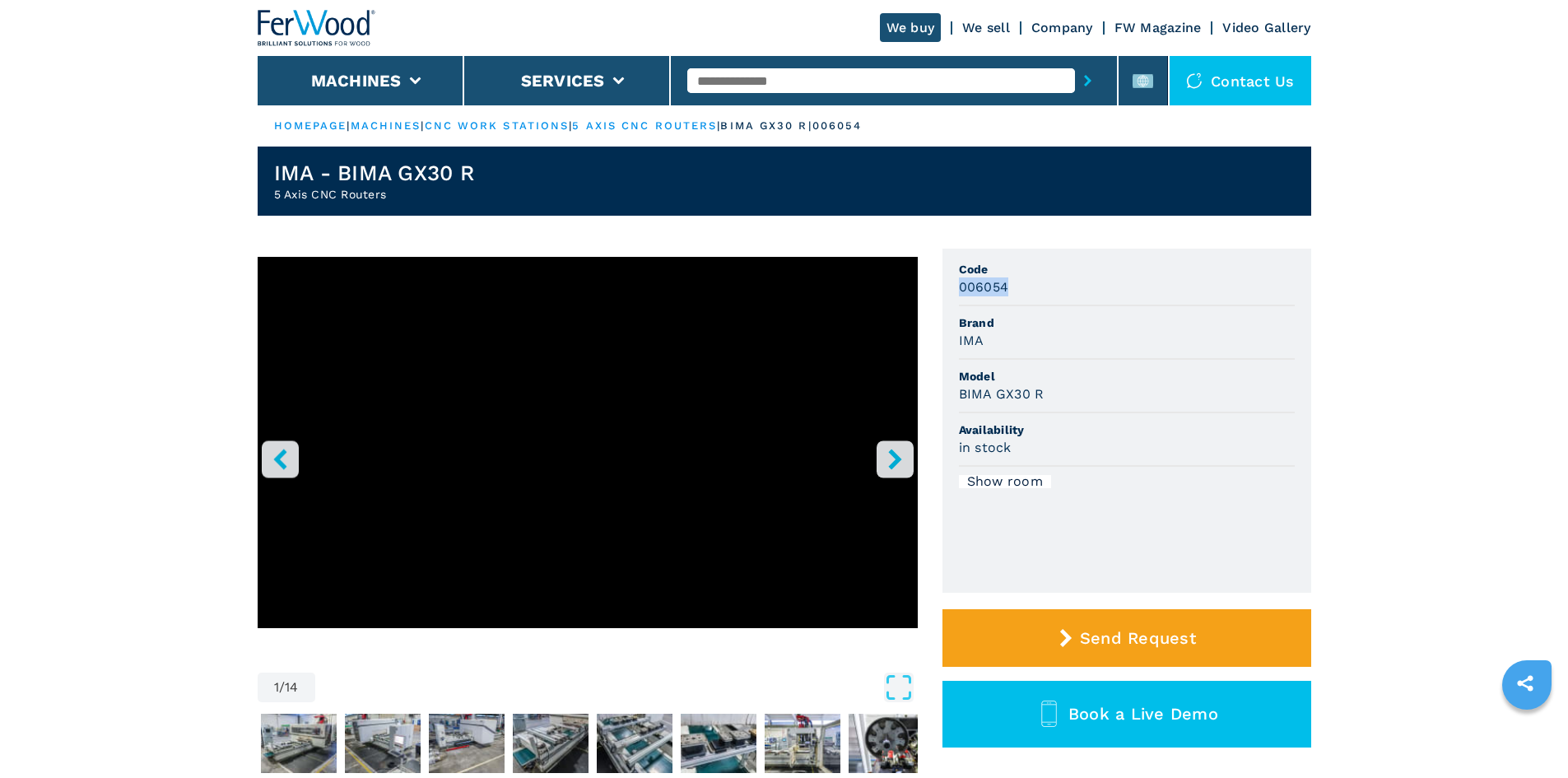
click at [960, 291] on div "006054" at bounding box center [1127, 287] width 336 height 19
copy h3 "006054"
click at [811, 92] on input "text" at bounding box center [880, 80] width 388 height 24
paste input "******"
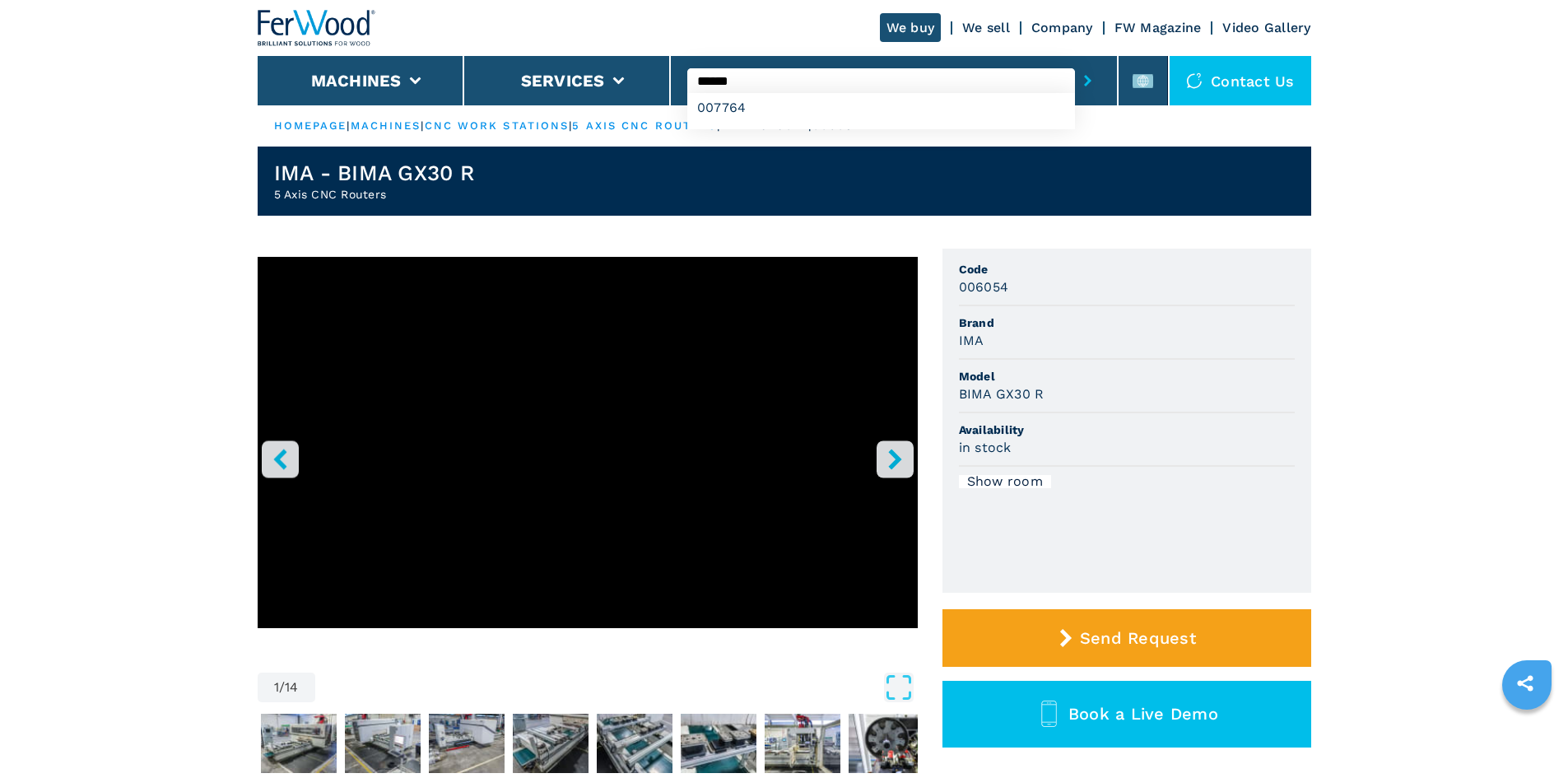
type input "******"
click at [1084, 82] on icon "submit-button" at bounding box center [1088, 80] width 7 height 12
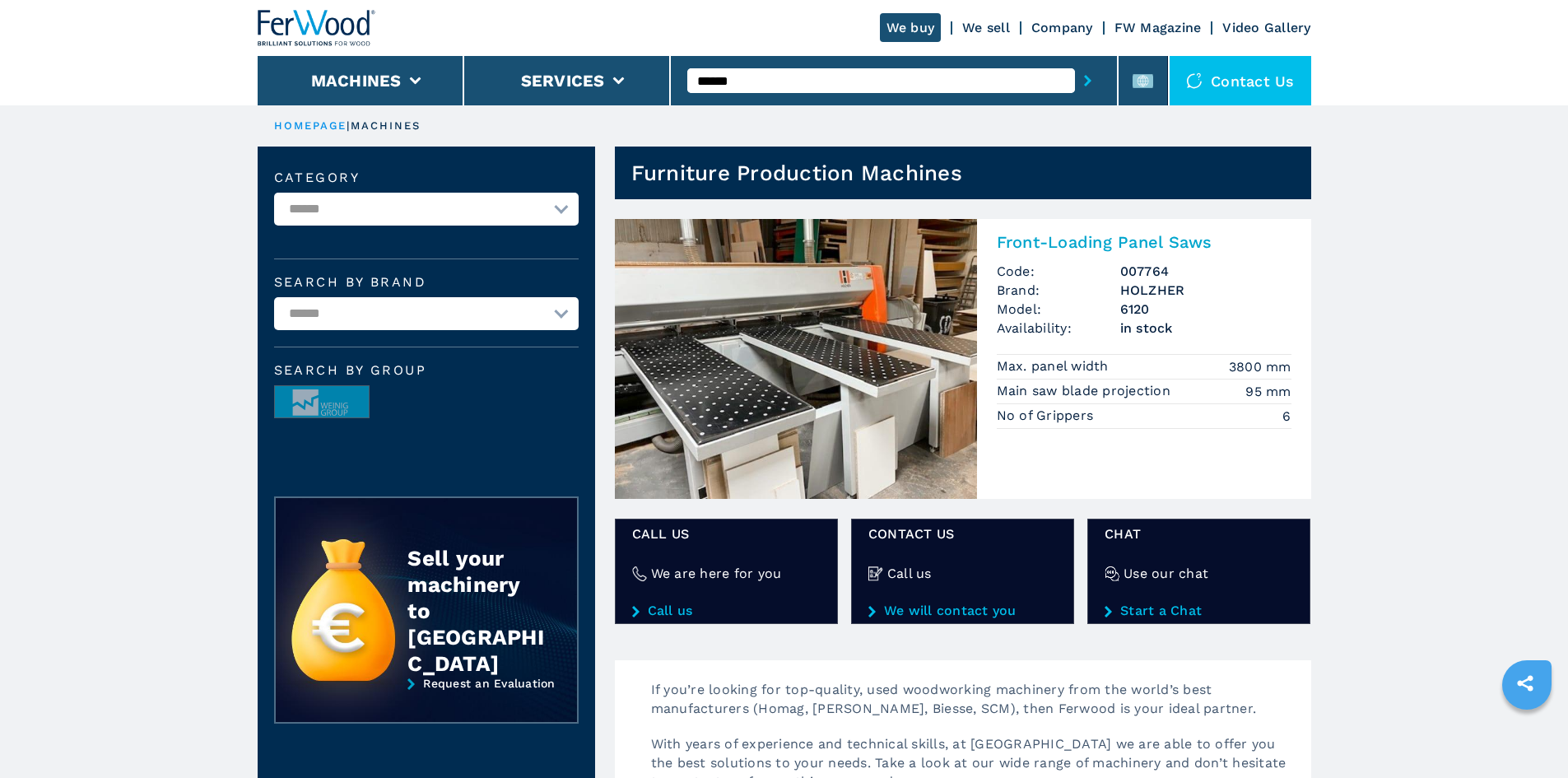
click at [1070, 247] on h2 "Front-Loading Panel Saws" at bounding box center [1145, 242] width 295 height 20
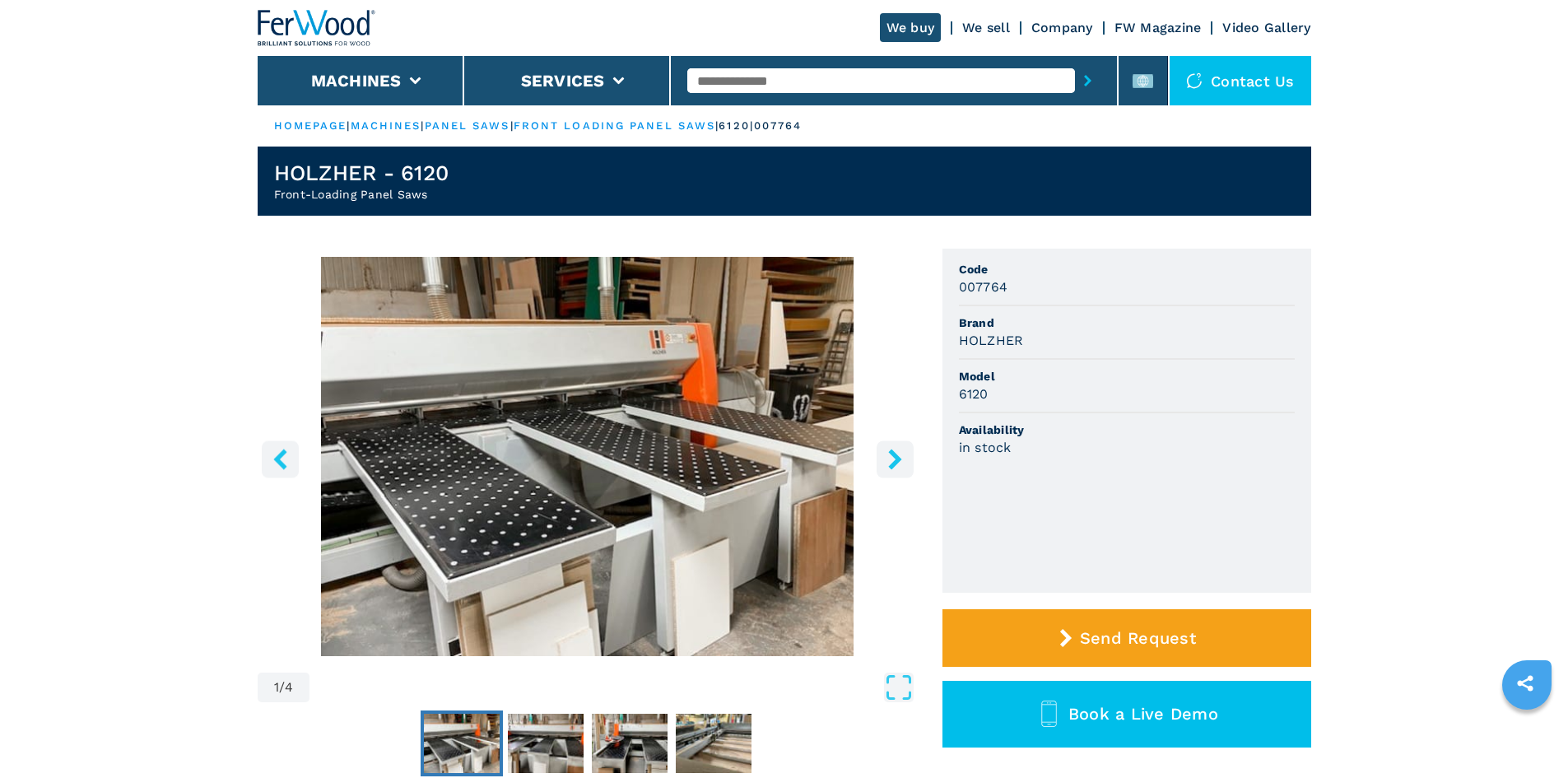
click at [983, 398] on h3 "6120" at bounding box center [974, 394] width 30 height 19
copy h3 "6120"
click at [1042, 389] on div "6120" at bounding box center [1127, 394] width 336 height 19
drag, startPoint x: 1007, startPoint y: 287, endPoint x: 949, endPoint y: 287, distance: 58.0
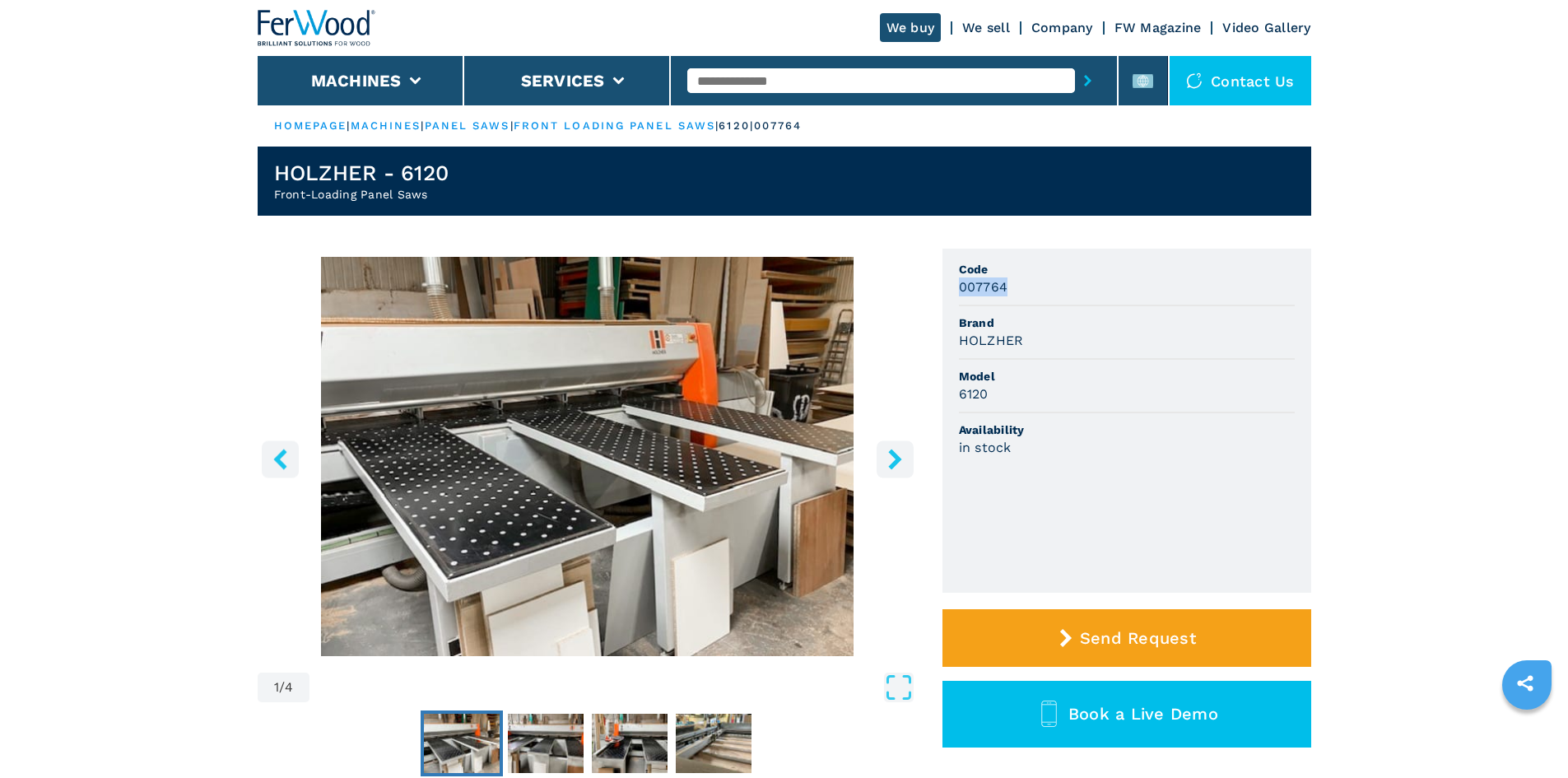
click at [949, 287] on ul "Code 007764 Brand HOLZHER Model 6120 Availability in stock" at bounding box center [1127, 420] width 369 height 344
copy h3 "007764"
click at [746, 84] on input "text" at bounding box center [880, 80] width 388 height 24
paste input "******"
type input "******"
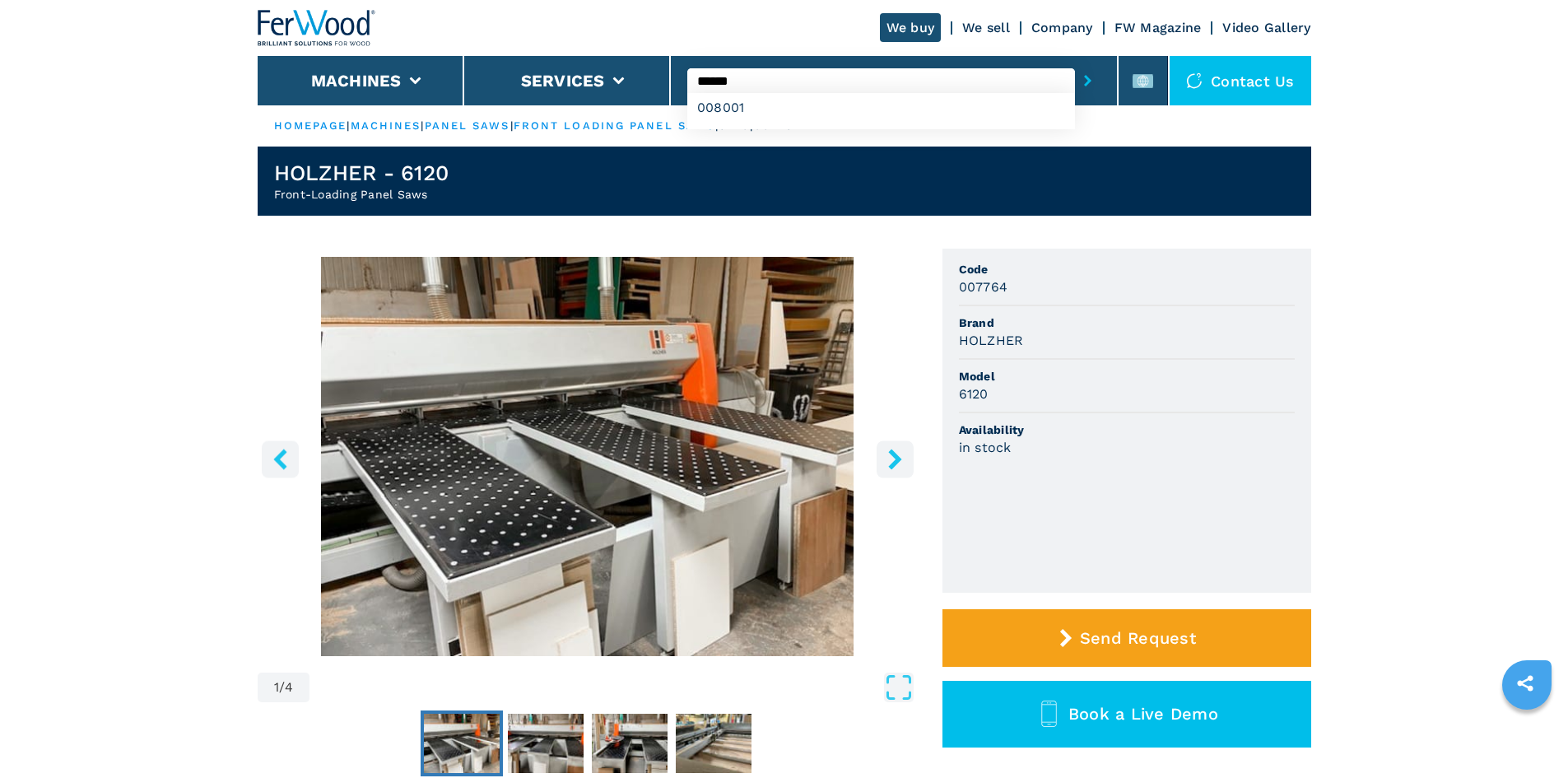
click at [1075, 62] on button "submit-button" at bounding box center [1088, 81] width 25 height 38
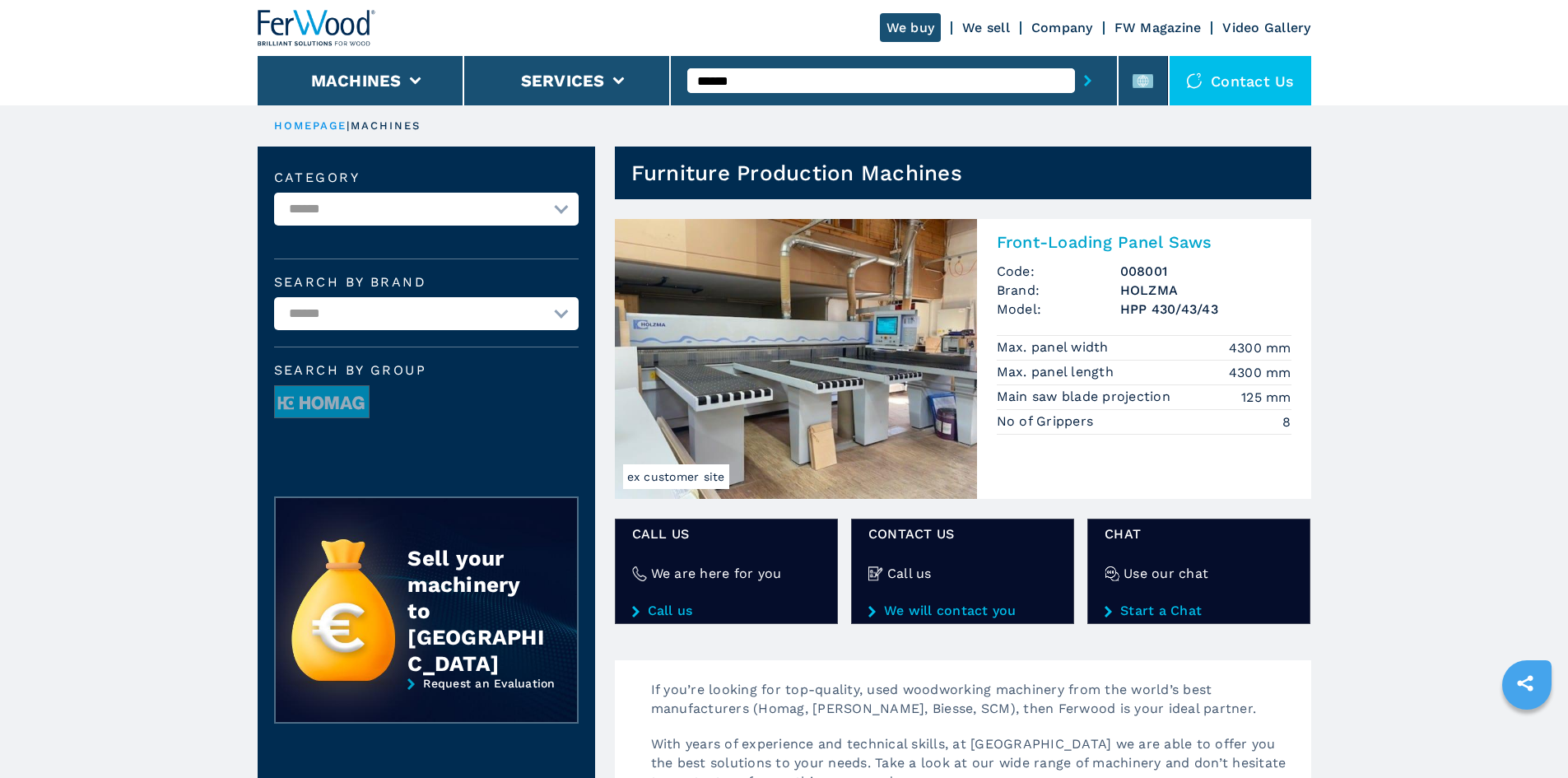
click at [1094, 237] on h2 "Front-Loading Panel Saws" at bounding box center [1145, 242] width 295 height 20
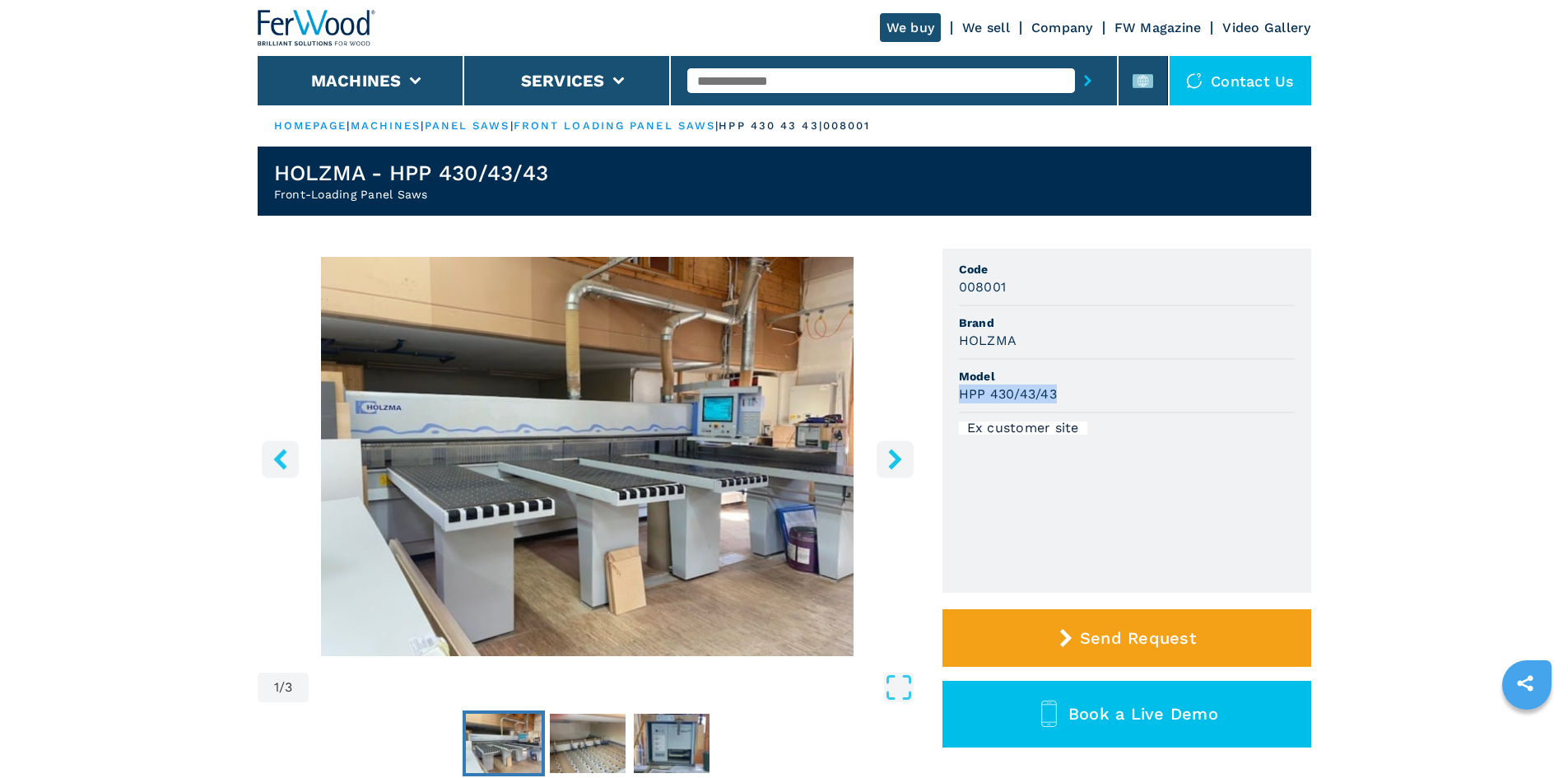
drag, startPoint x: 959, startPoint y: 395, endPoint x: 1063, endPoint y: 401, distance: 104.2
click at [1063, 401] on div "HPP 430/43/43" at bounding box center [1127, 394] width 336 height 19
copy h3 "HPP 430/43/43"
click at [982, 312] on li "Brand HOLZMA" at bounding box center [1127, 334] width 336 height 54
drag, startPoint x: 1003, startPoint y: 289, endPoint x: 948, endPoint y: 279, distance: 55.9
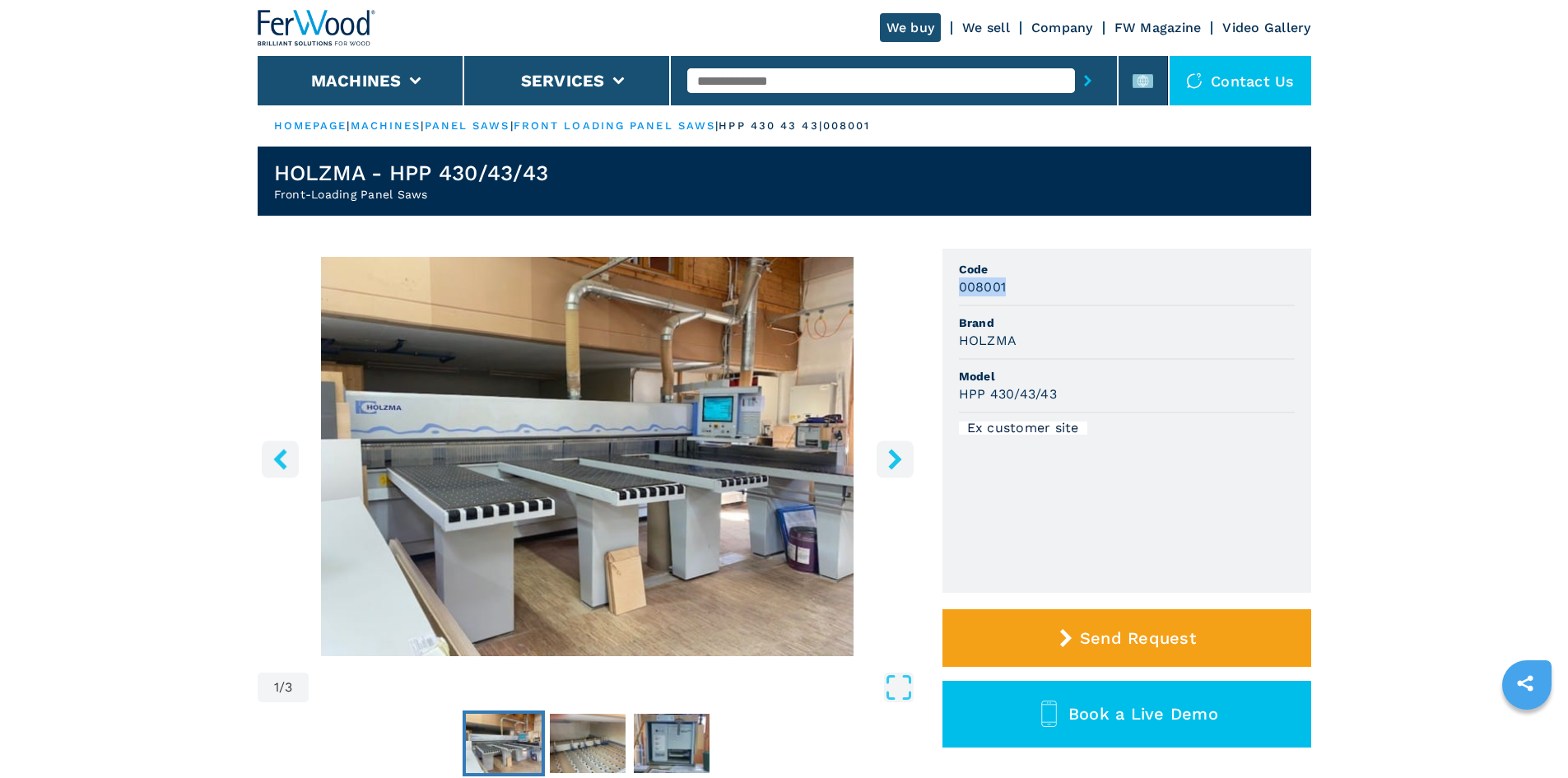
click at [948, 279] on ul "Code 008001 Brand HOLZMA Model HPP 430/43/43 Ex customer site" at bounding box center [1127, 420] width 369 height 344
copy h3 "008001"
click at [755, 78] on input "text" at bounding box center [880, 80] width 388 height 24
paste input "******"
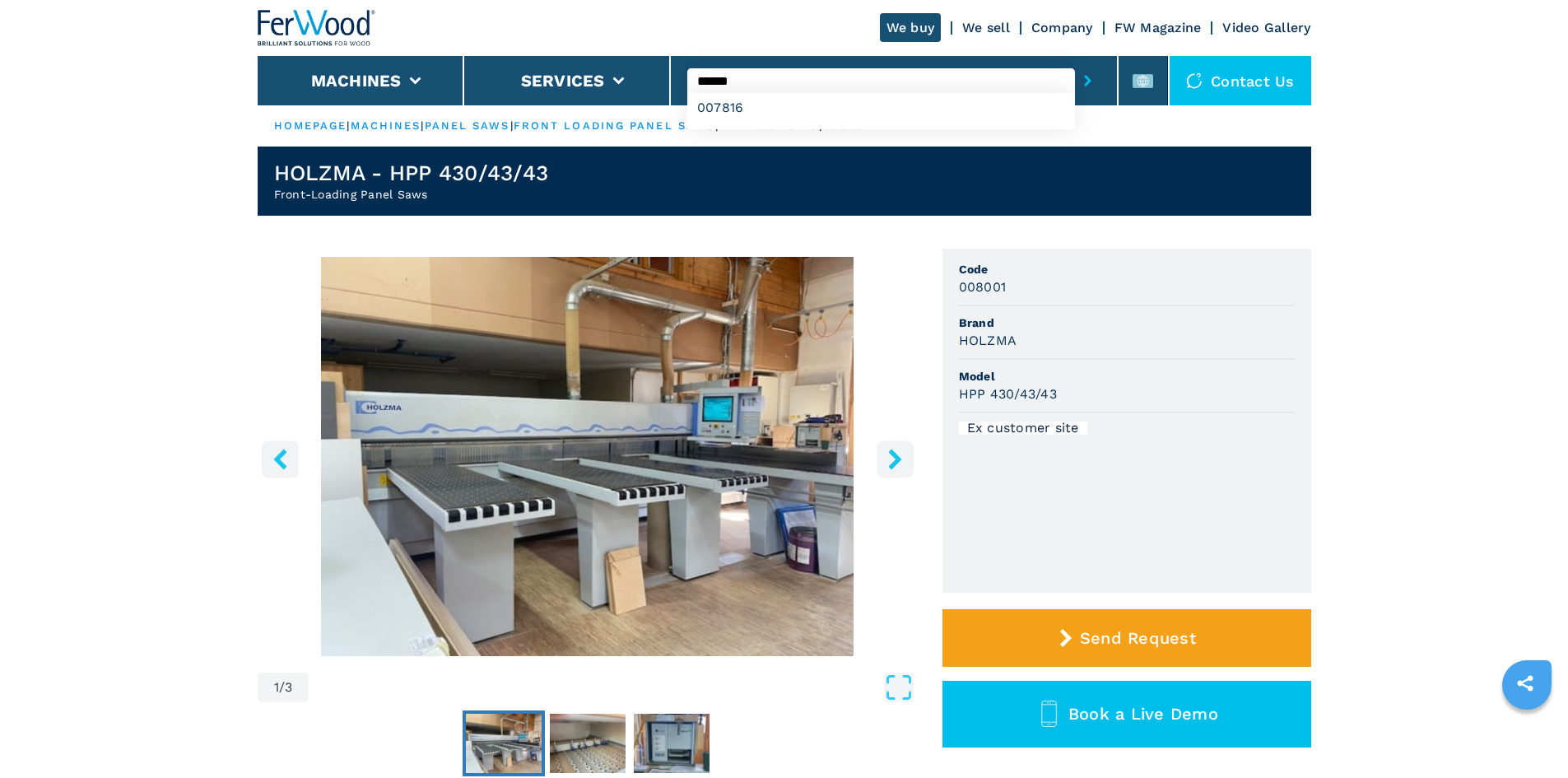
type input "******"
click at [1084, 83] on icon "submit-button" at bounding box center [1088, 80] width 7 height 12
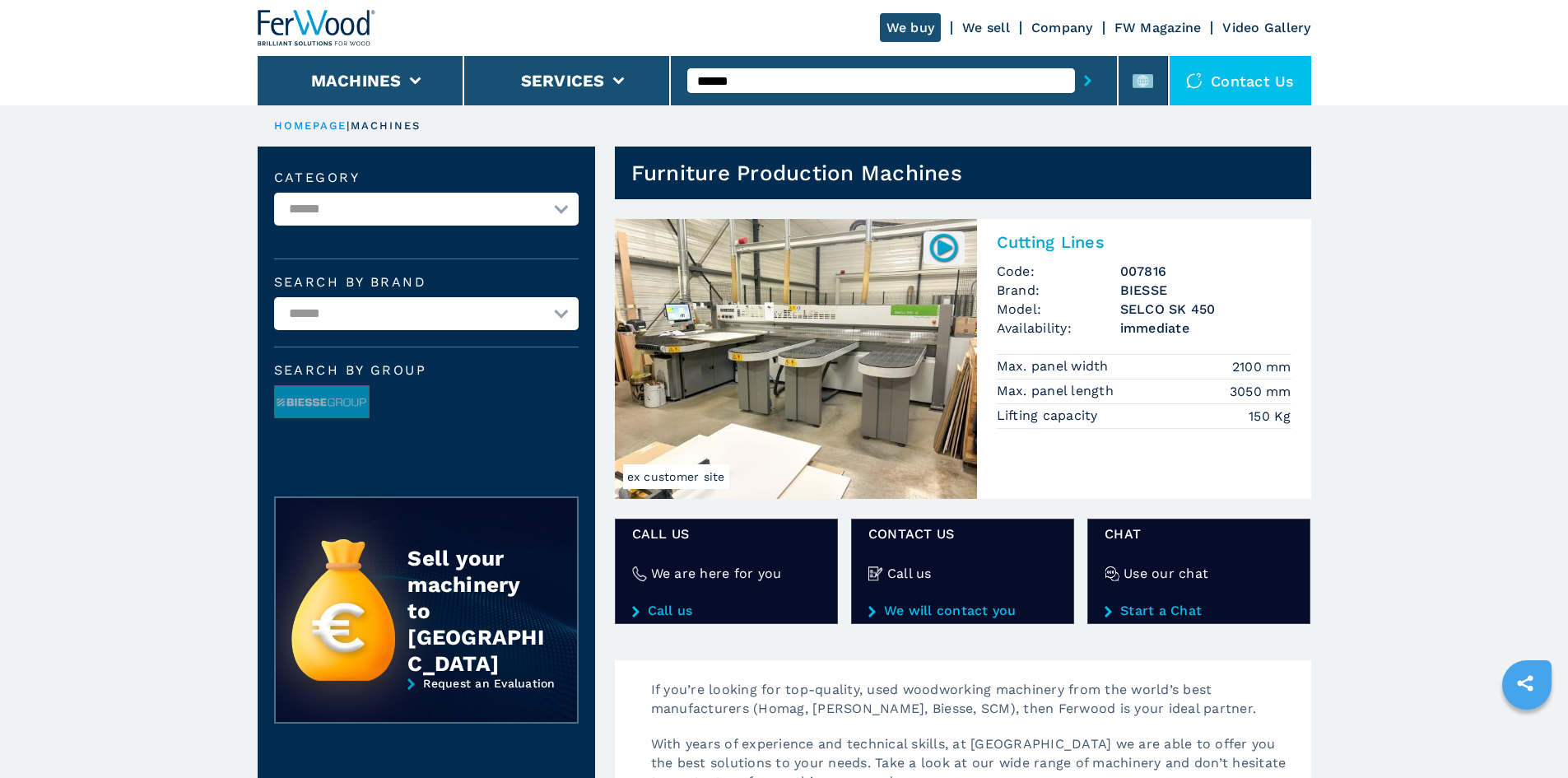
click at [1074, 238] on h2 "Cutting Lines" at bounding box center [1145, 242] width 295 height 20
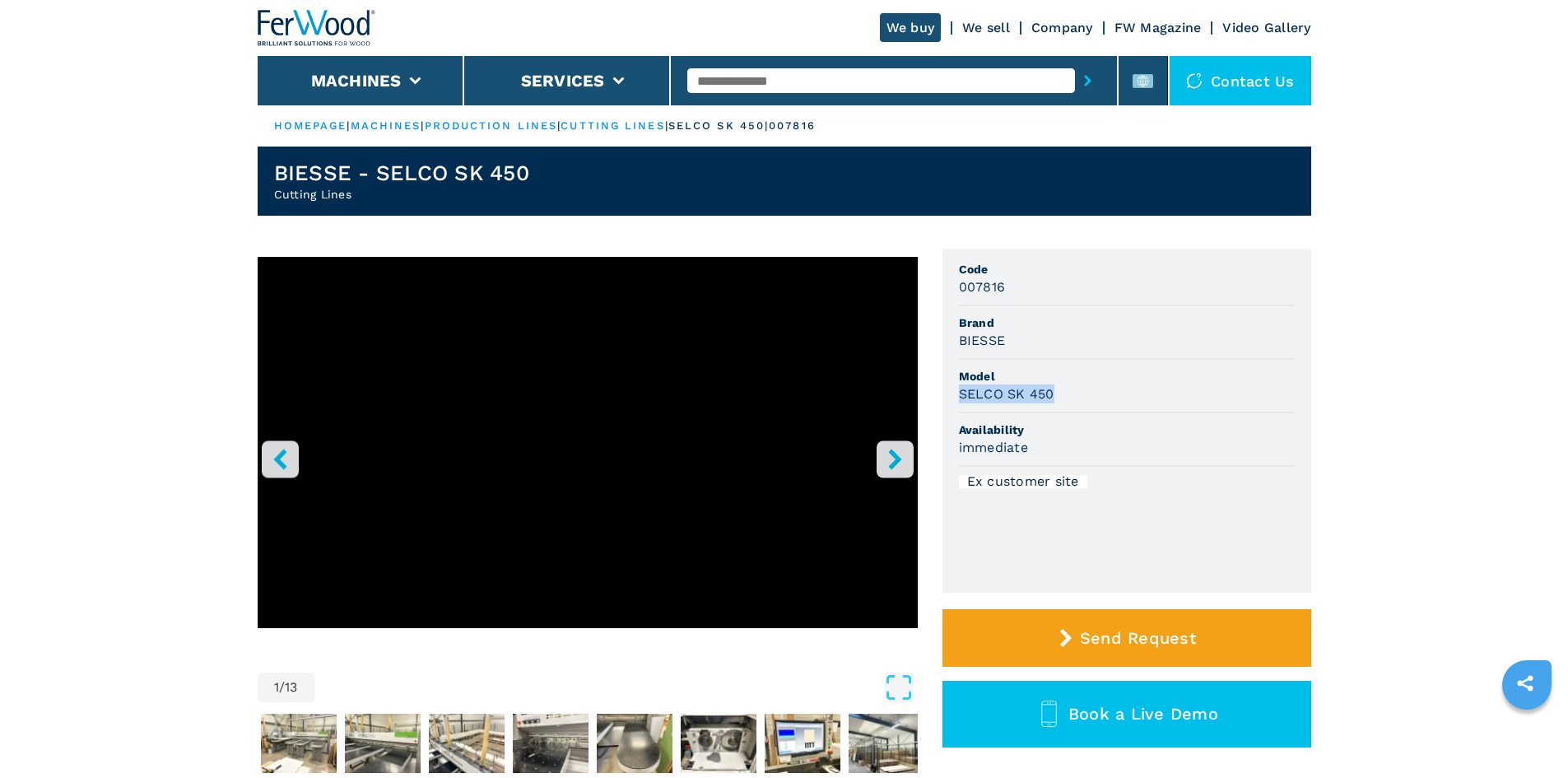
drag, startPoint x: 1051, startPoint y: 395, endPoint x: 943, endPoint y: 394, distance: 108.0
click at [943, 394] on ul "Code 007816 Brand BIESSE Model SELCO SK 450 Availability immediate Ex customer …" at bounding box center [1127, 420] width 369 height 344
copy h3 "SELCO SK 450"
click at [1015, 280] on div "007816" at bounding box center [1127, 287] width 336 height 19
drag, startPoint x: 1007, startPoint y: 289, endPoint x: 956, endPoint y: 291, distance: 51.0
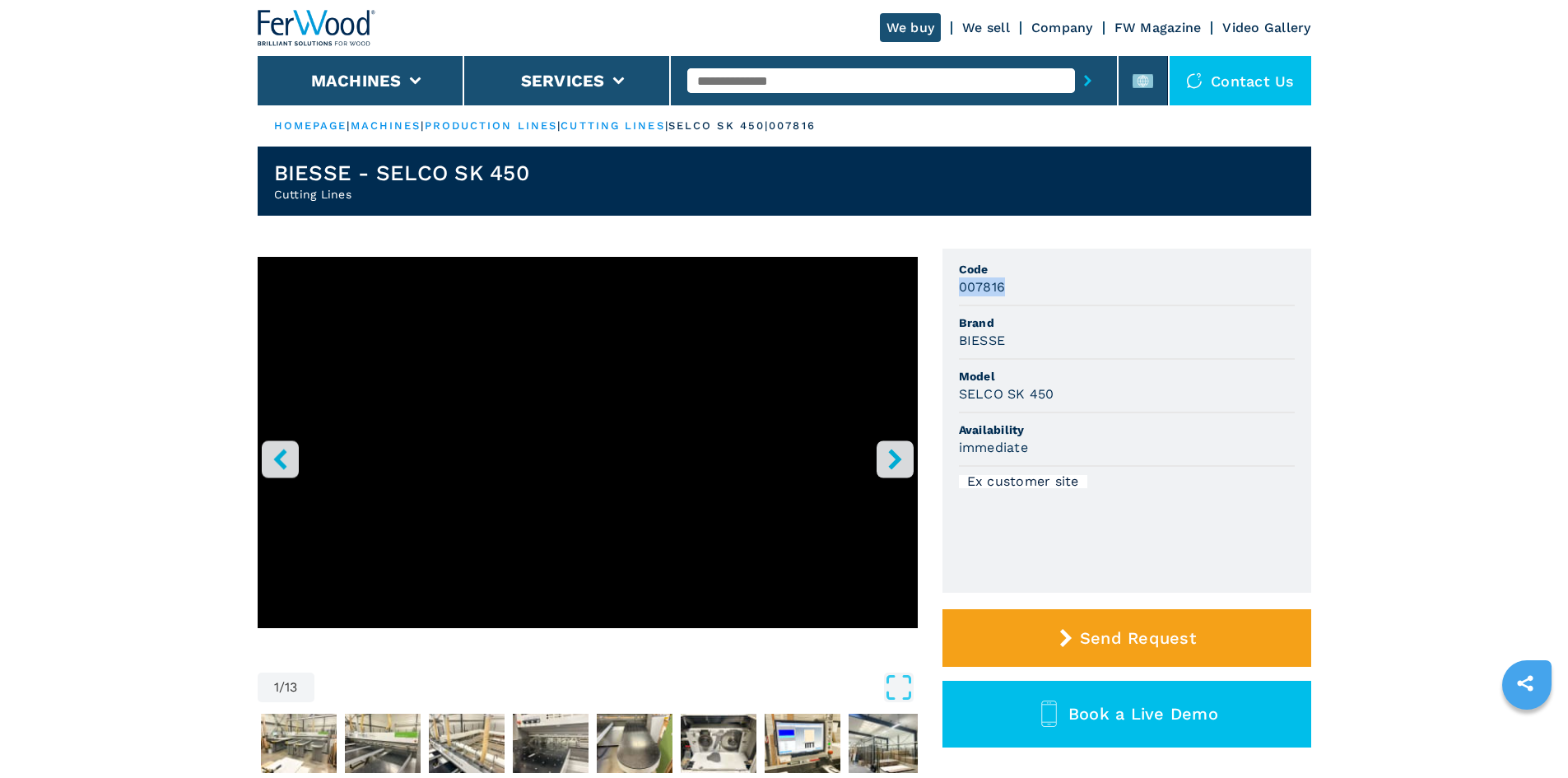
click at [956, 291] on ul "Code 007816 Brand BIESSE Model SELCO SK 450 Availability immediate Ex customer …" at bounding box center [1127, 420] width 369 height 344
copy h3 "007816"
paste input "******"
type input "******"
click at [1084, 82] on icon "submit-button" at bounding box center [1088, 80] width 7 height 12
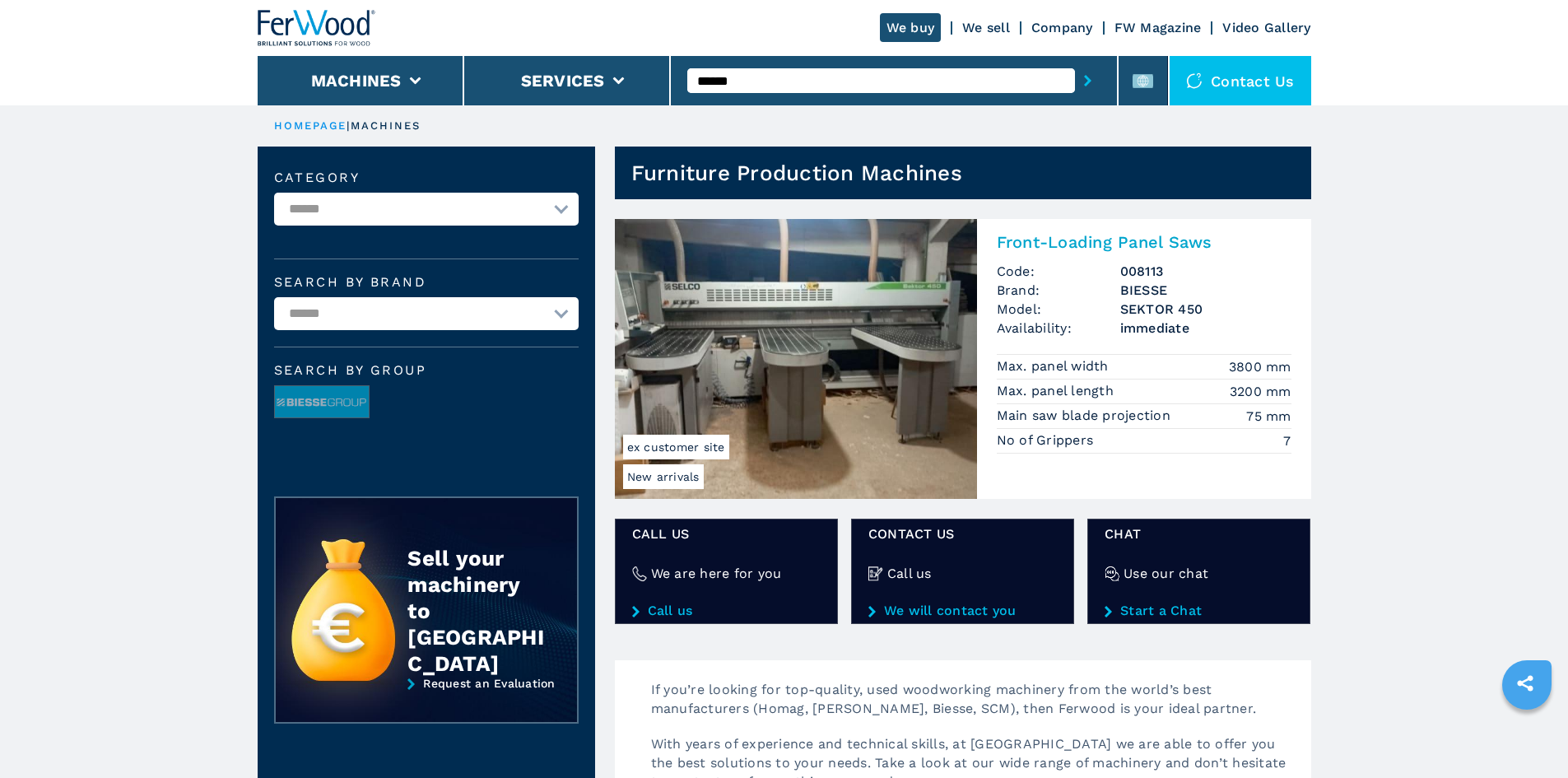
click at [1074, 239] on h2 "Front-Loading Panel Saws" at bounding box center [1145, 242] width 295 height 20
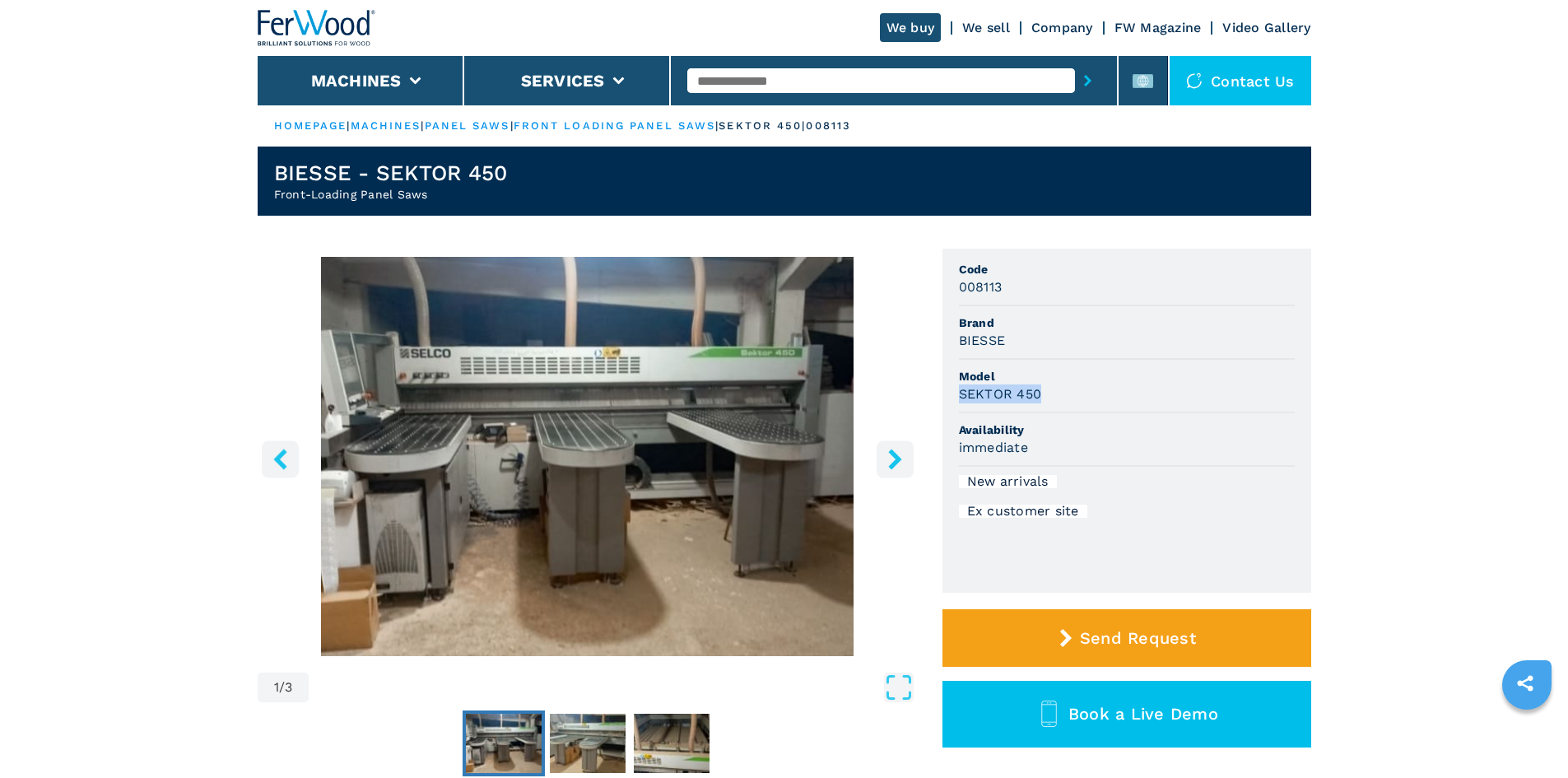
drag, startPoint x: 1039, startPoint y: 395, endPoint x: 958, endPoint y: 388, distance: 81.3
click at [959, 388] on h3 "SEKTOR 450" at bounding box center [1001, 394] width 83 height 19
copy h3 "SEKTOR 450"
click at [1058, 394] on div "SEKTOR 450" at bounding box center [1127, 394] width 336 height 19
click at [1038, 328] on span "Brand" at bounding box center [1127, 323] width 336 height 16
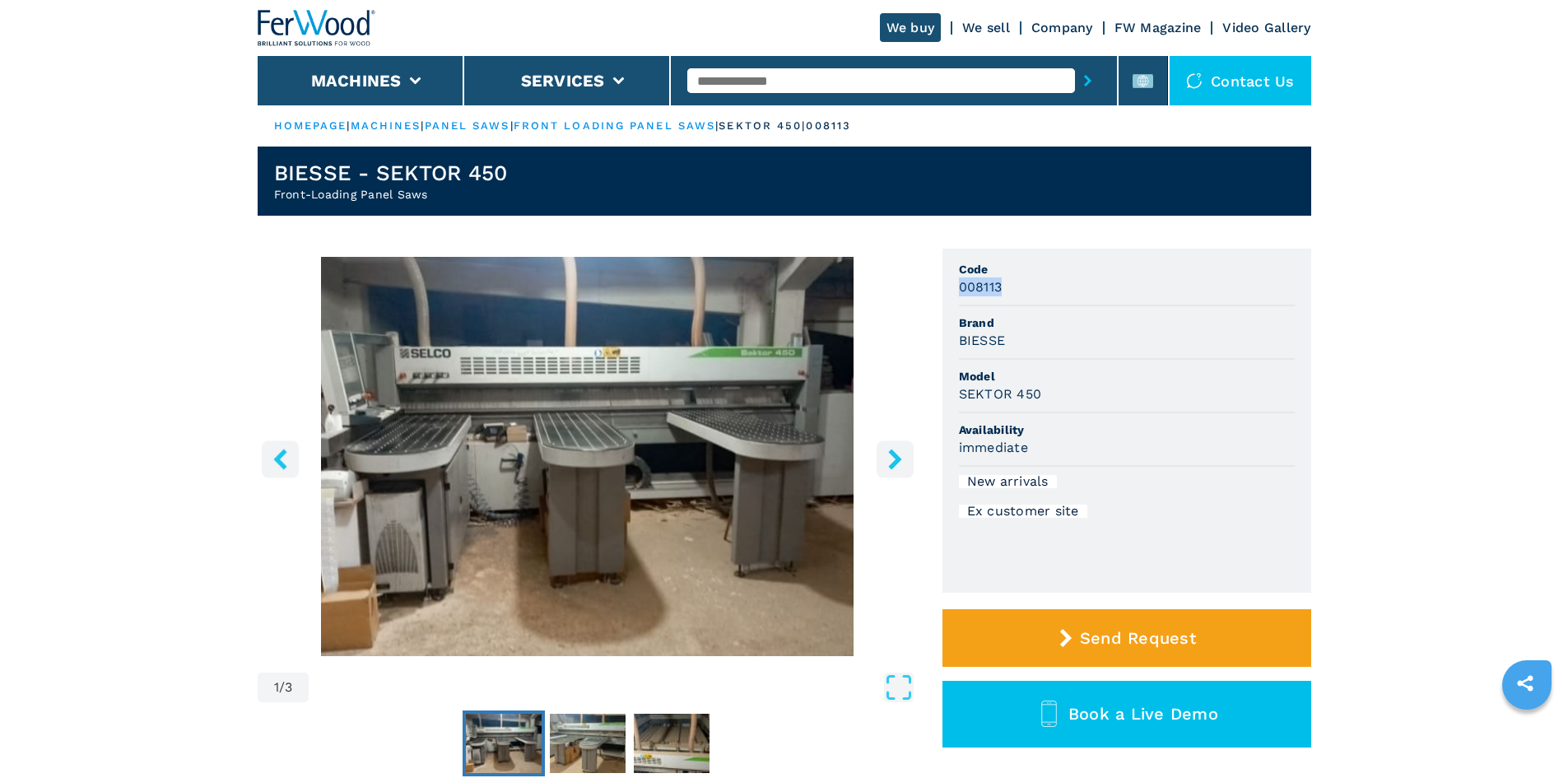
drag, startPoint x: 999, startPoint y: 285, endPoint x: 950, endPoint y: 288, distance: 49.1
click at [950, 288] on ul "Code 008113 Brand BIESSE Model SEKTOR 450 Availability immediate New arrivals E…" at bounding box center [1127, 420] width 369 height 344
copy h3 "008113"
click at [1109, 362] on li "Model SEKTOR 450" at bounding box center [1127, 387] width 336 height 54
paste input "******"
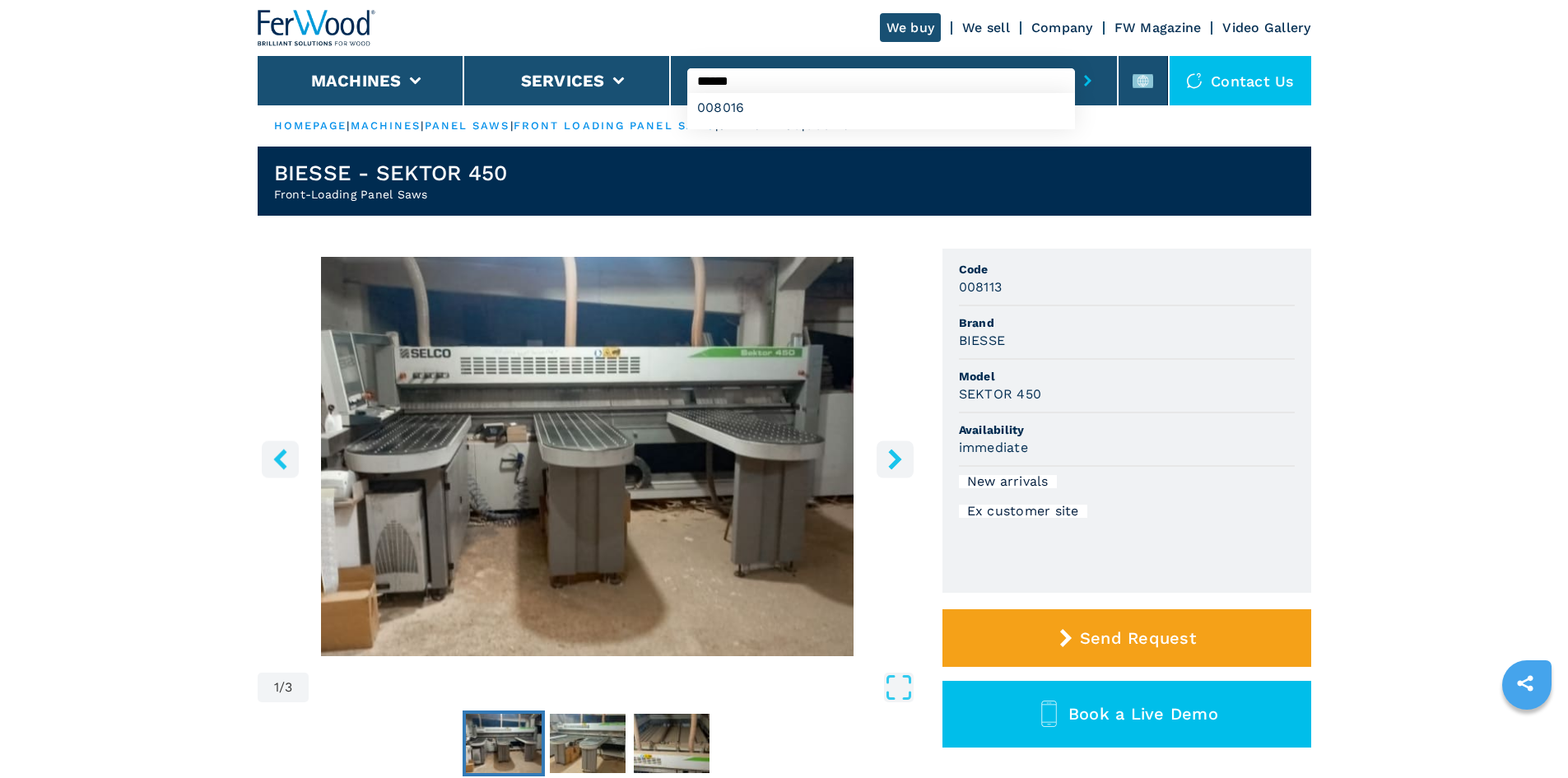
type input "******"
click at [1084, 81] on icon "submit-button" at bounding box center [1088, 80] width 7 height 12
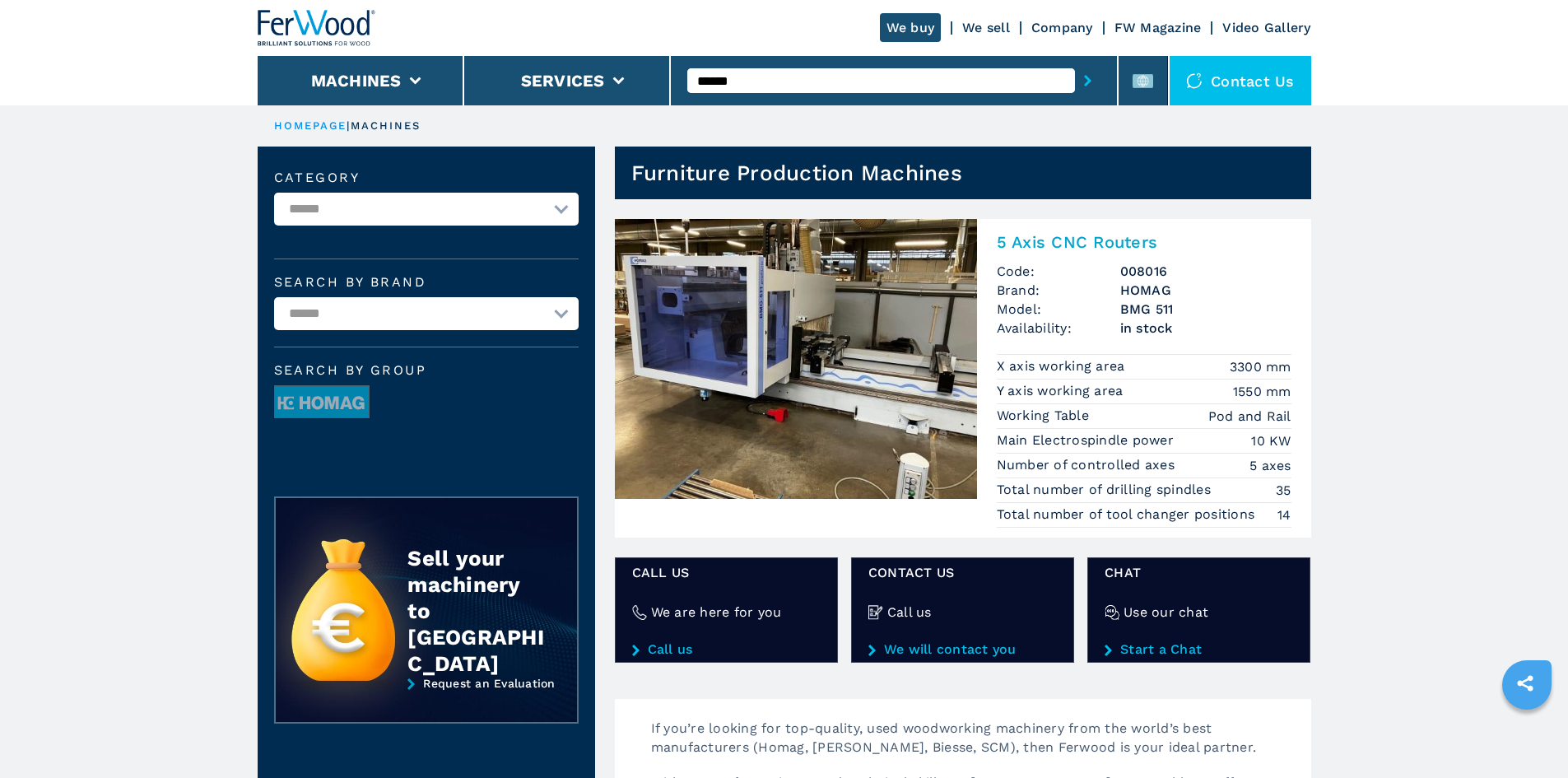
click at [1069, 236] on h2 "5 Axis CNC Routers" at bounding box center [1145, 242] width 295 height 20
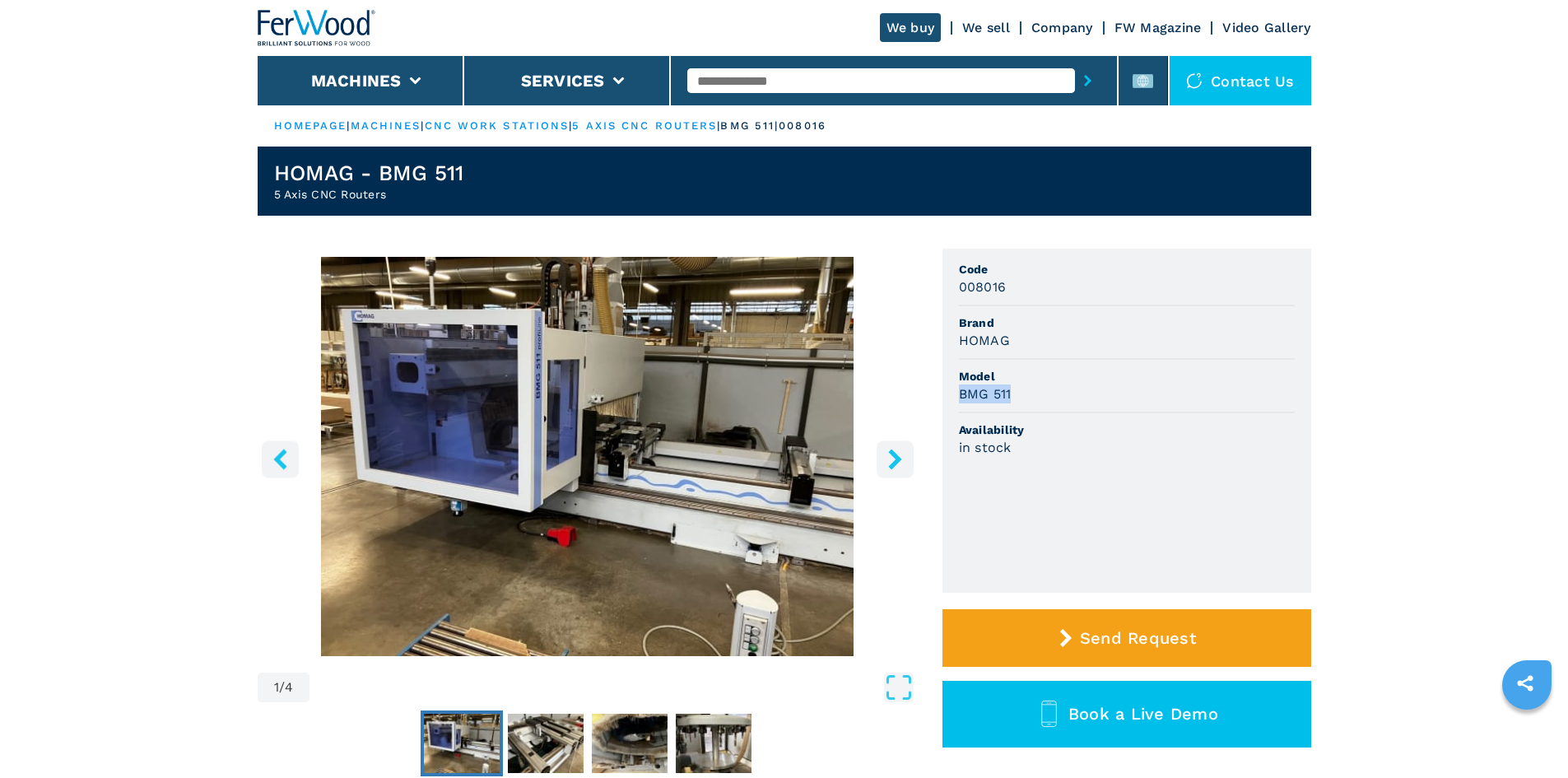
drag, startPoint x: 1014, startPoint y: 393, endPoint x: 958, endPoint y: 390, distance: 56.1
click at [959, 390] on div "BMG 511" at bounding box center [1127, 394] width 336 height 19
copy h3 "BMG 511"
drag, startPoint x: 1016, startPoint y: 289, endPoint x: 997, endPoint y: 284, distance: 19.6
click at [1012, 289] on div "008016" at bounding box center [1127, 287] width 336 height 19
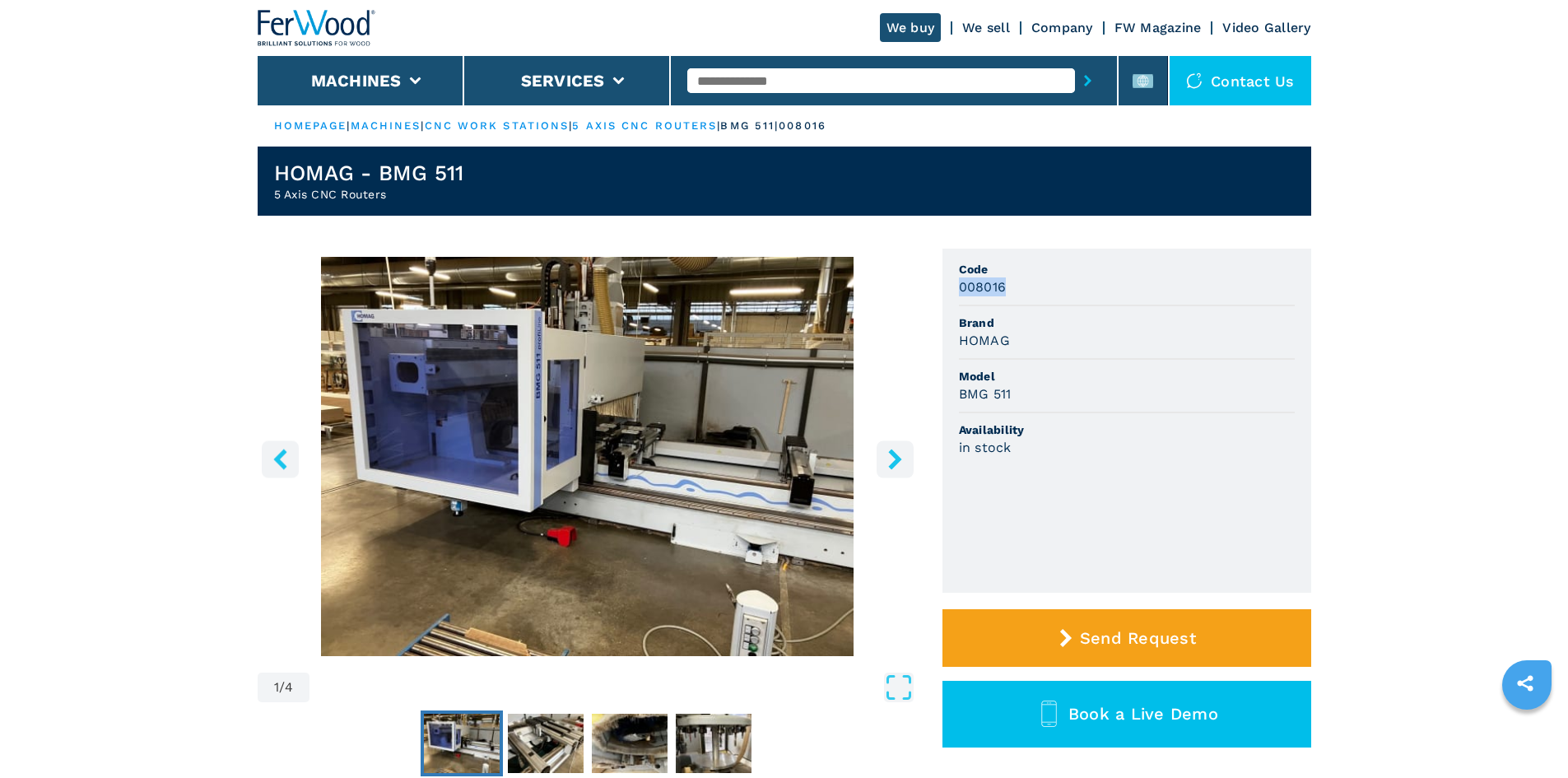
drag, startPoint x: 1004, startPoint y: 284, endPoint x: 950, endPoint y: 286, distance: 54.0
click at [950, 286] on ul "Code 008016 Brand HOMAG Model BMG 511 Availability in stock" at bounding box center [1127, 420] width 369 height 344
copy h3 "008016"
click at [949, 85] on input "text" at bounding box center [880, 80] width 388 height 24
paste input "******"
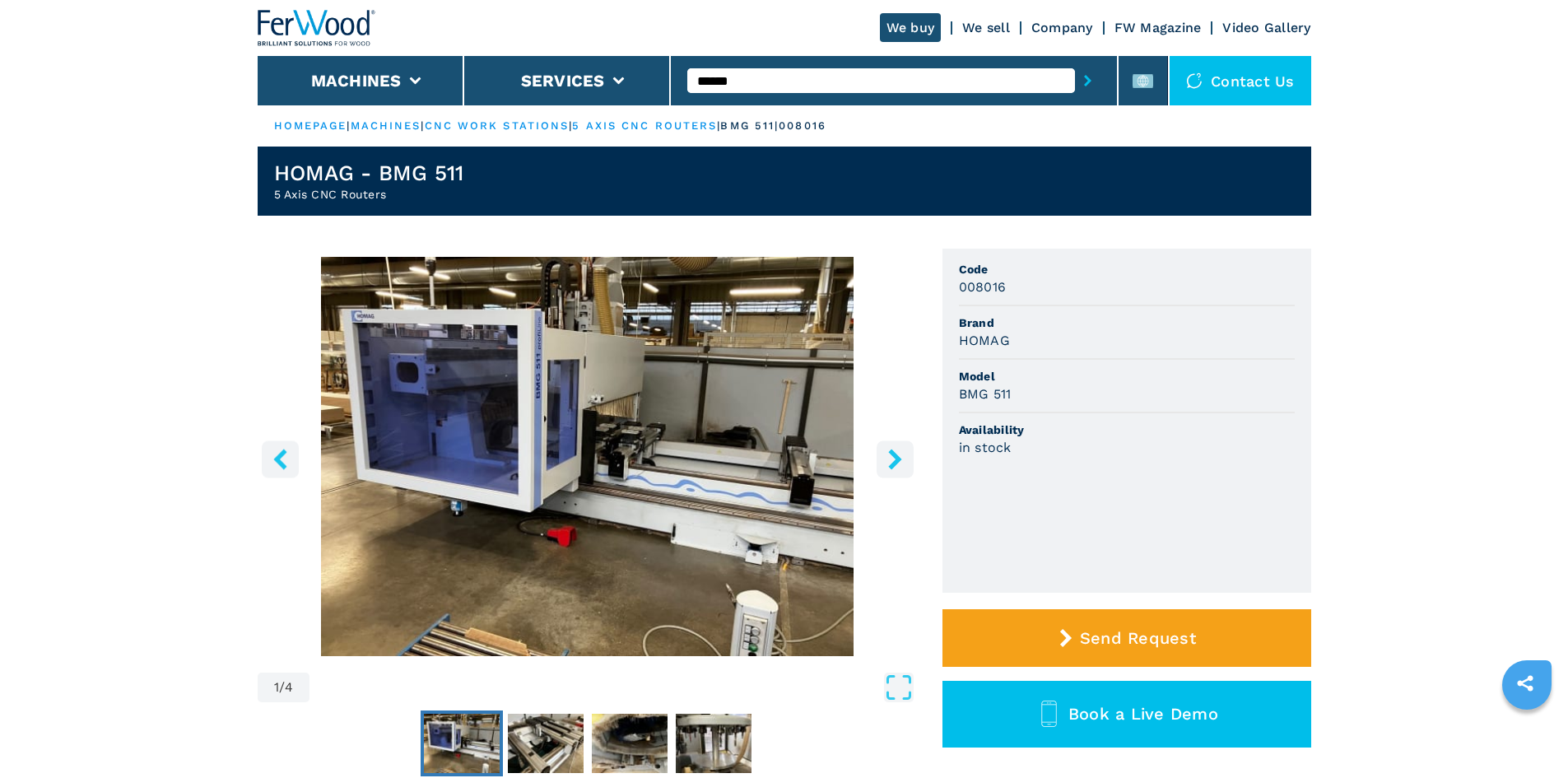
type input "******"
click at [1084, 78] on icon "submit-button" at bounding box center [1088, 80] width 7 height 12
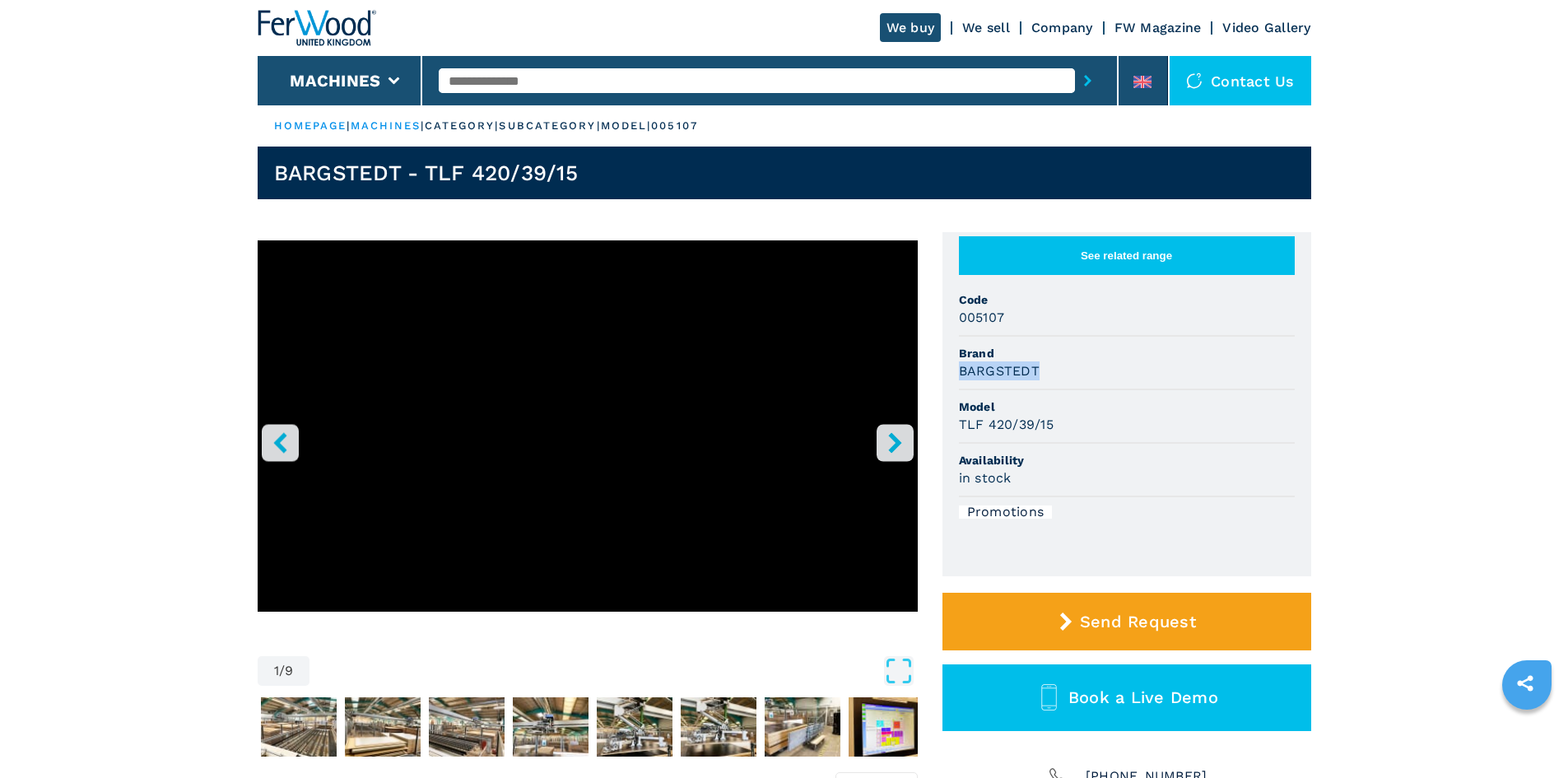
drag, startPoint x: 1036, startPoint y: 385, endPoint x: 958, endPoint y: 386, distance: 78.0
click at [958, 386] on ul "See related range Code 005107 Brand BARGSTEDT Model TLF 420/39/15 Availability …" at bounding box center [1127, 404] width 369 height 344
copy h3 "BARGSTEDT"
click at [1059, 380] on div "BARGSTEDT" at bounding box center [1127, 371] width 336 height 19
drag, startPoint x: 1052, startPoint y: 437, endPoint x: 975, endPoint y: 427, distance: 77.6
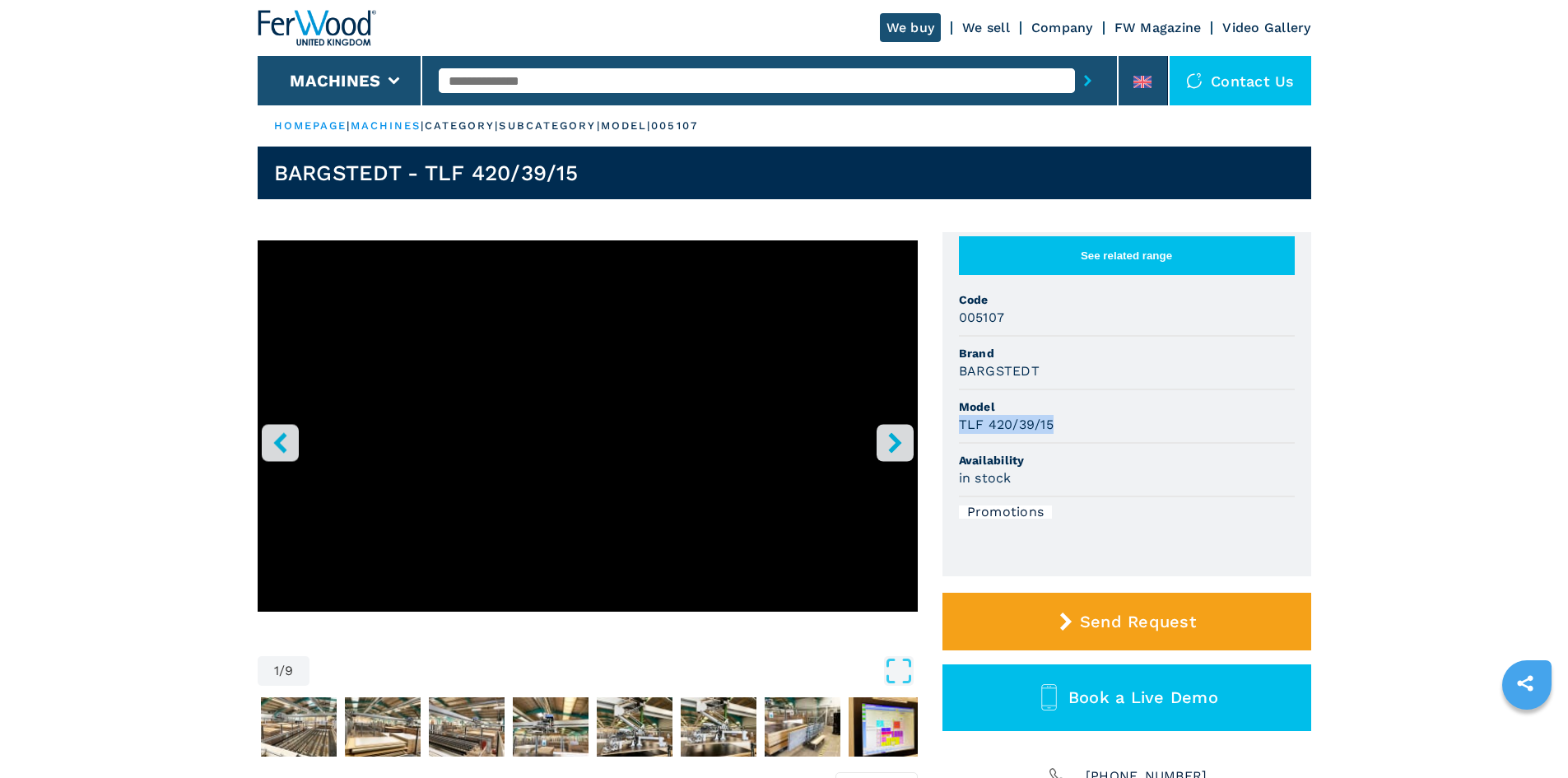
click at [963, 434] on h3 "TLF 420/39/15" at bounding box center [1006, 424] width 94 height 19
copy h3 "LF 420/39/15"
click at [1109, 443] on li "Model TLF 420/39/15" at bounding box center [1127, 417] width 336 height 54
drag, startPoint x: 1058, startPoint y: 440, endPoint x: 949, endPoint y: 451, distance: 109.6
click at [949, 451] on ul "See related range Code 005107 Brand BARGSTEDT Model TLF 420/39/15 Availability …" at bounding box center [1127, 404] width 369 height 344
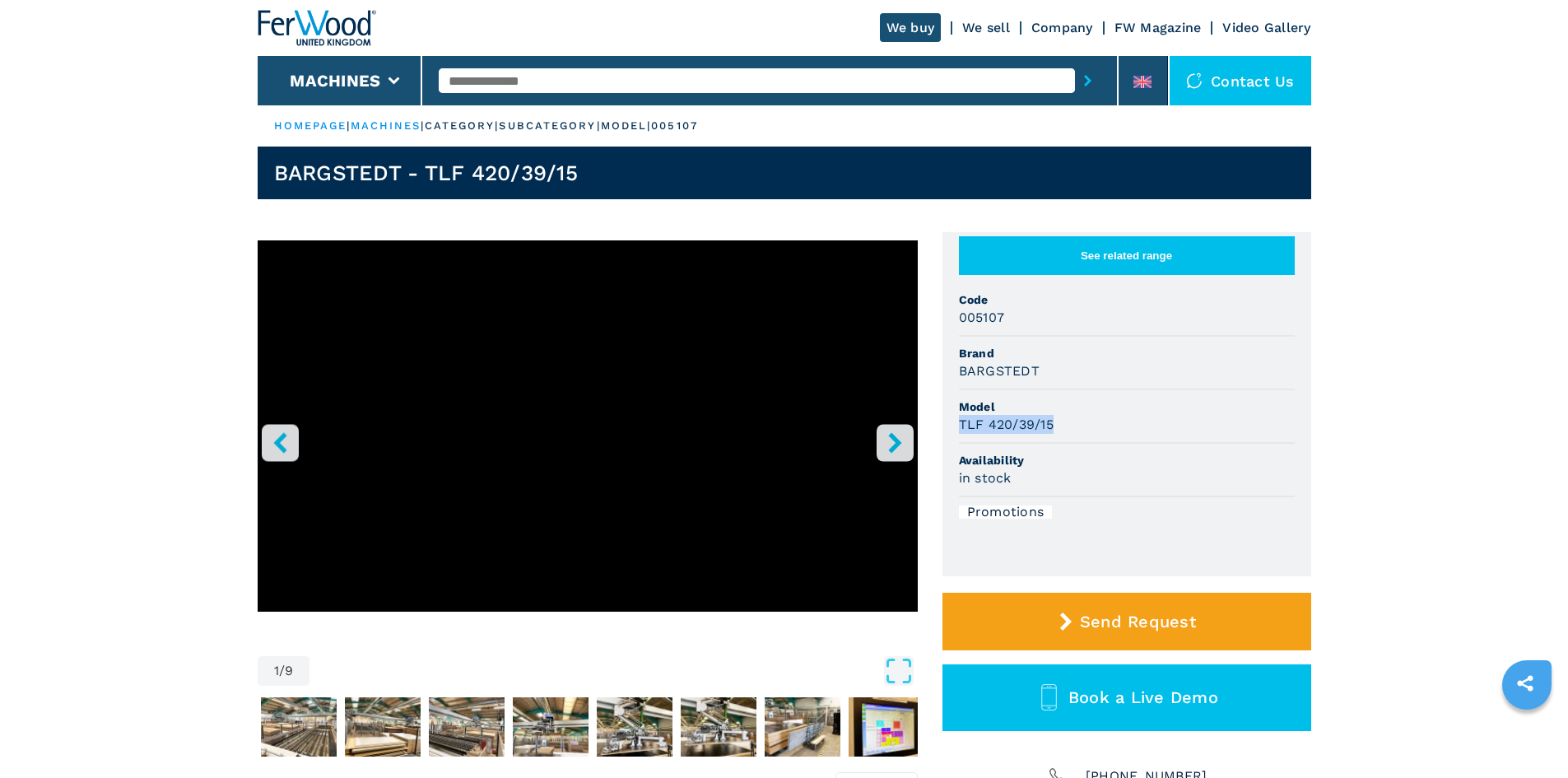
copy h3 "TLF 420/39/15"
click at [1077, 415] on span "Model" at bounding box center [1127, 407] width 336 height 16
drag, startPoint x: 1007, startPoint y: 326, endPoint x: 940, endPoint y: 340, distance: 68.4
click at [940, 340] on div "1 / 9 Unit Measure ****** ******** See related range Code 005107 Brand BARGSTED…" at bounding box center [785, 521] width 1054 height 577
copy h3 "005107"
